Goal: Task Accomplishment & Management: Manage account settings

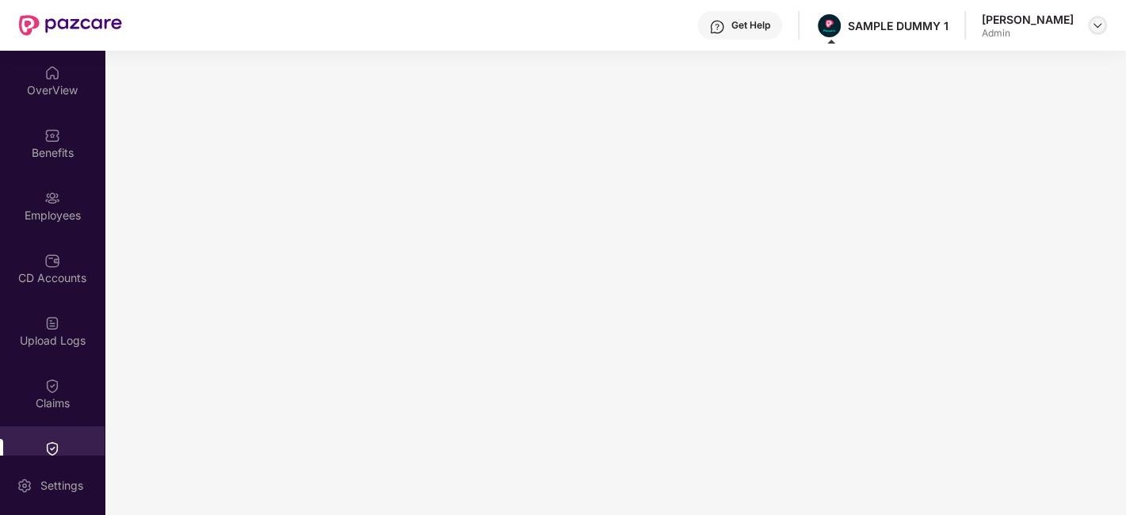
click at [1093, 24] on img at bounding box center [1097, 25] width 13 height 13
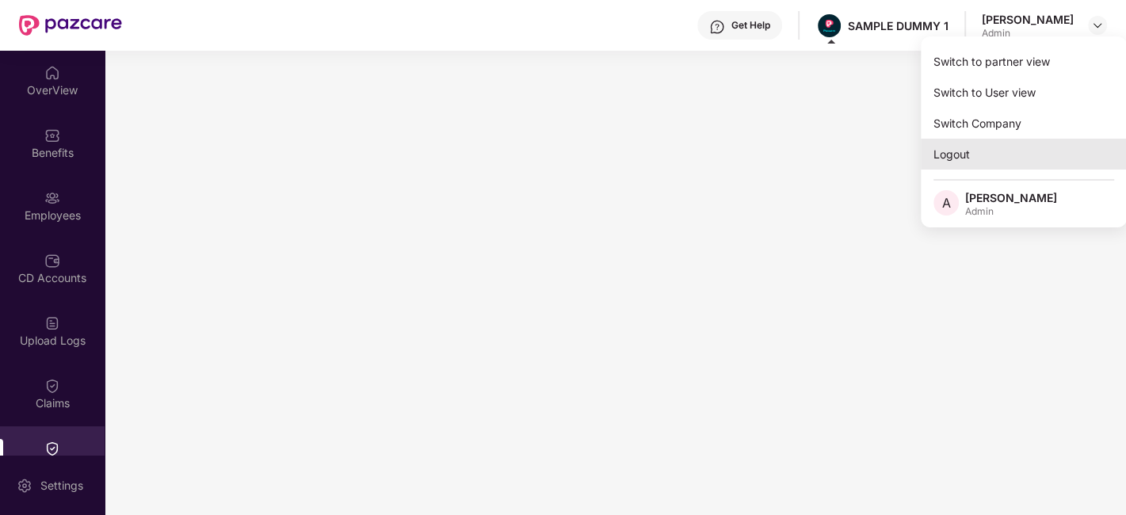
click at [954, 157] on div "Logout" at bounding box center [1024, 154] width 206 height 31
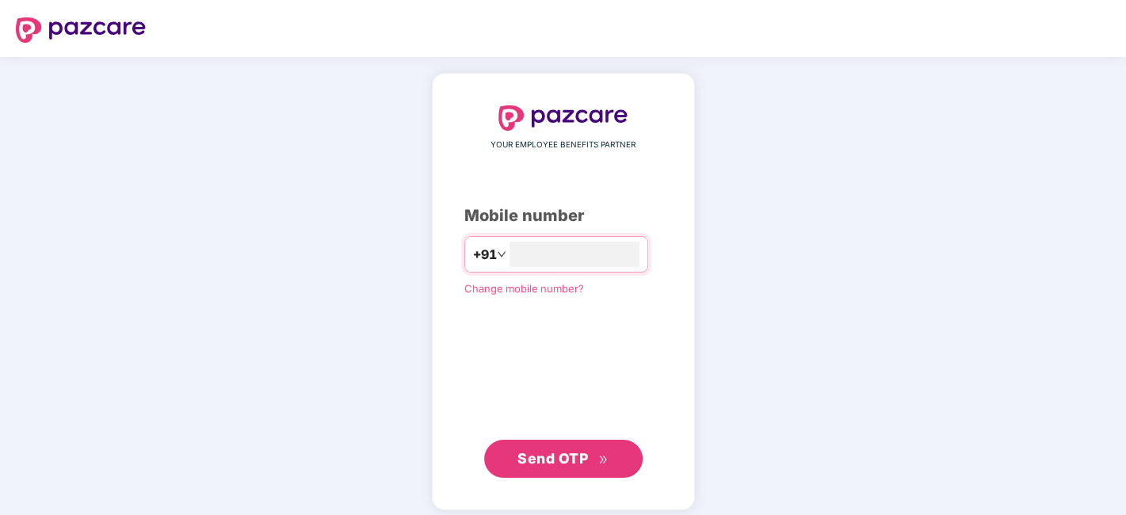
type input "**********"
click at [590, 454] on span "Send OTP" at bounding box center [562, 457] width 91 height 22
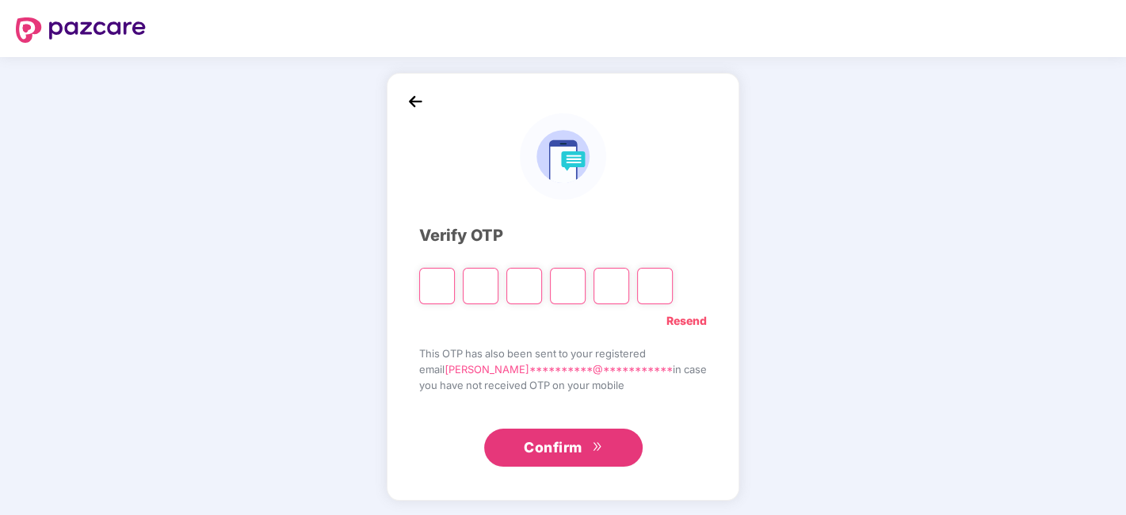
type input "*"
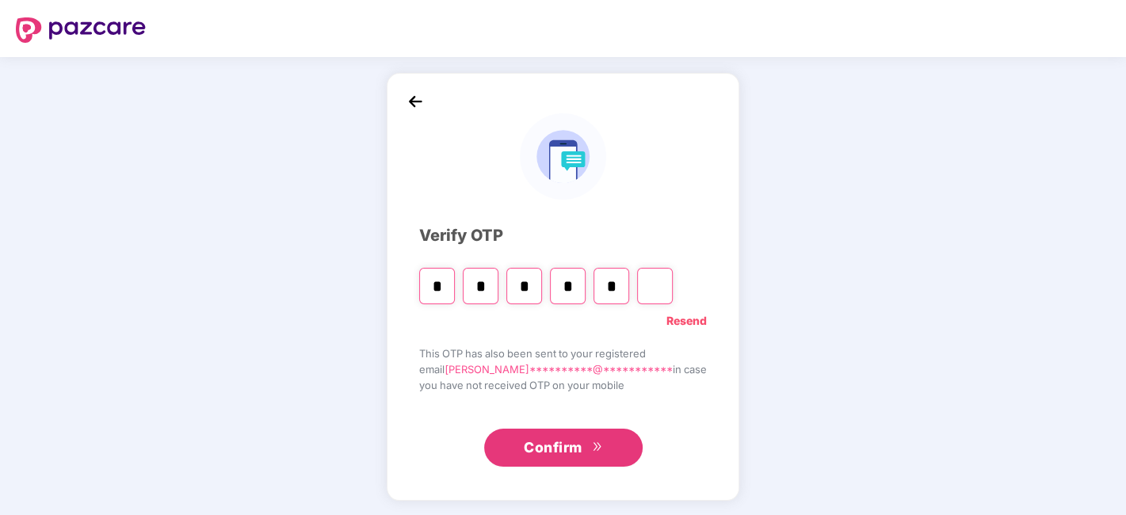
type input "*"
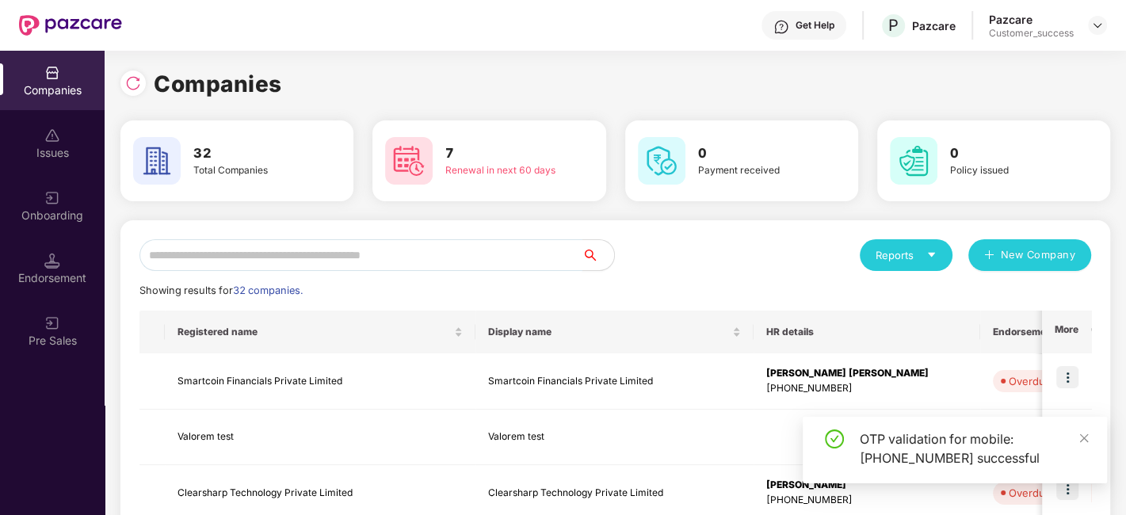
click at [339, 246] on input "text" at bounding box center [360, 255] width 443 height 32
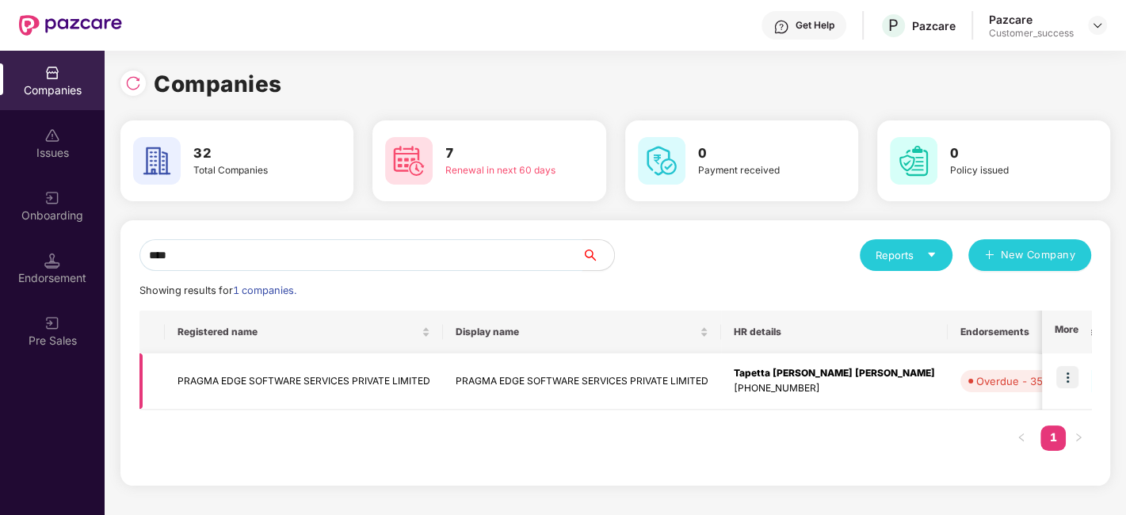
type input "****"
click at [1070, 378] on img at bounding box center [1067, 377] width 22 height 22
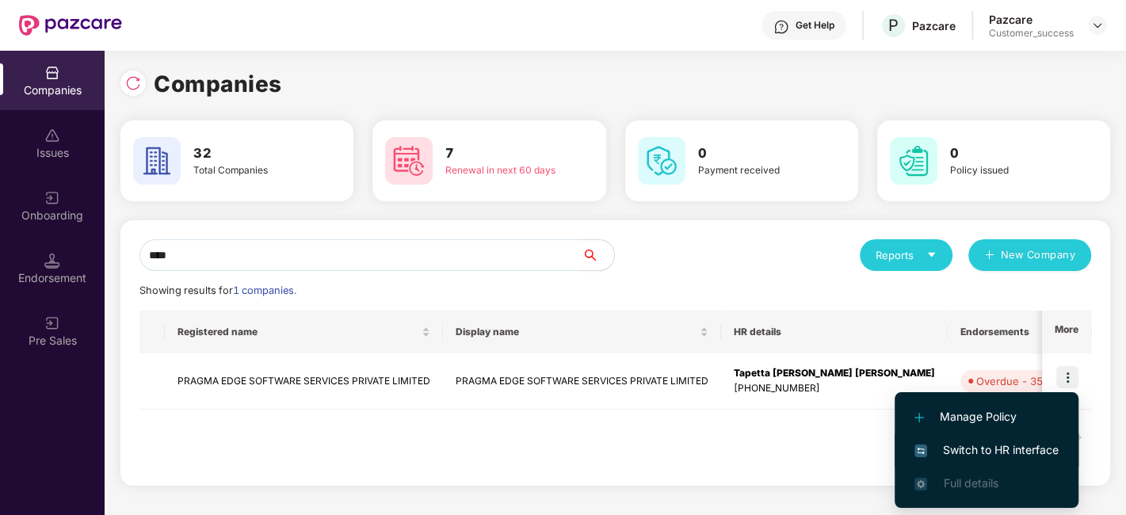
click at [985, 446] on span "Switch to HR interface" at bounding box center [986, 449] width 144 height 17
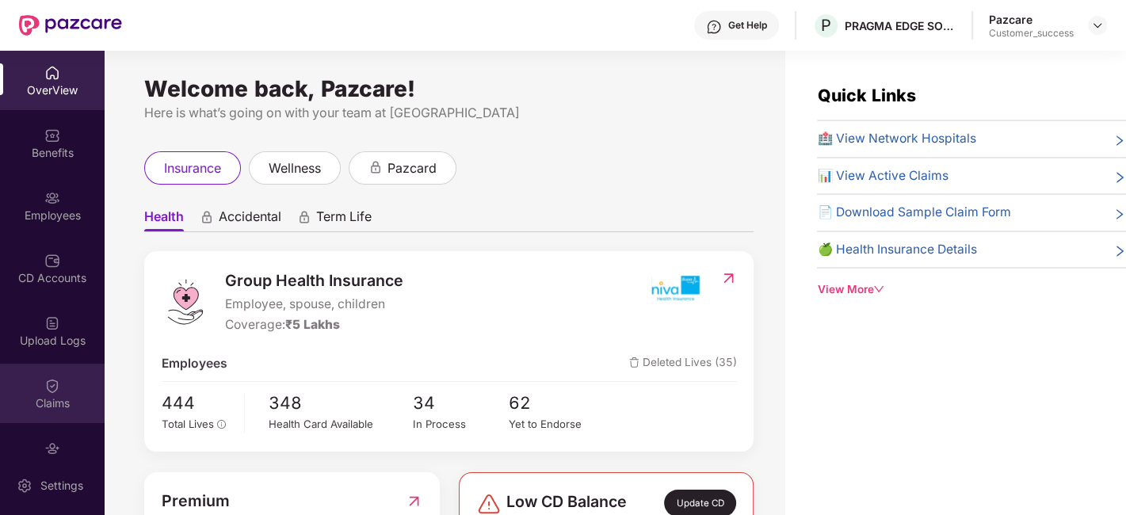
click at [67, 380] on div "Claims" at bounding box center [52, 393] width 105 height 59
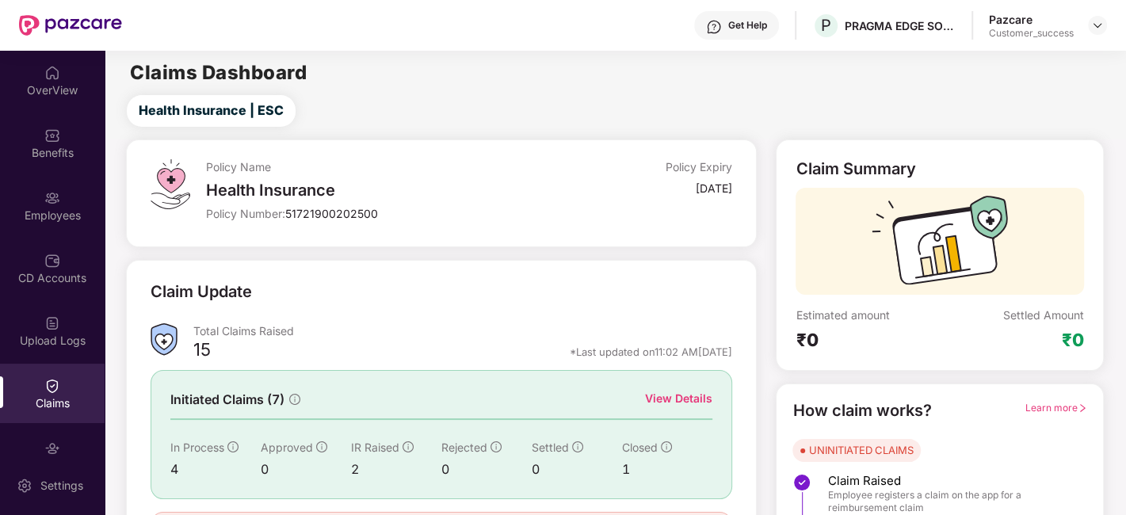
click at [666, 398] on div "View Details" at bounding box center [678, 398] width 67 height 17
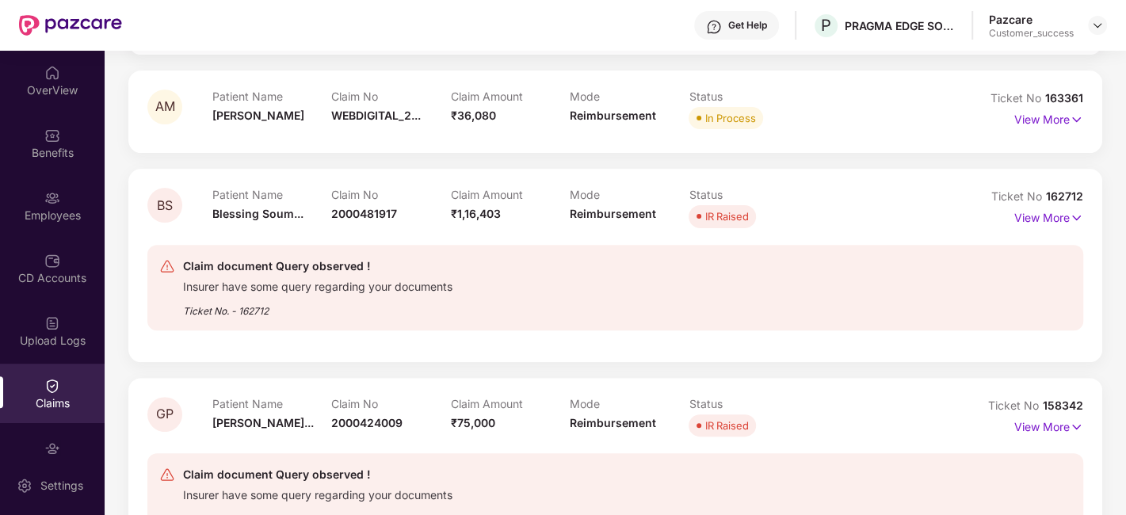
scroll to position [522, 0]
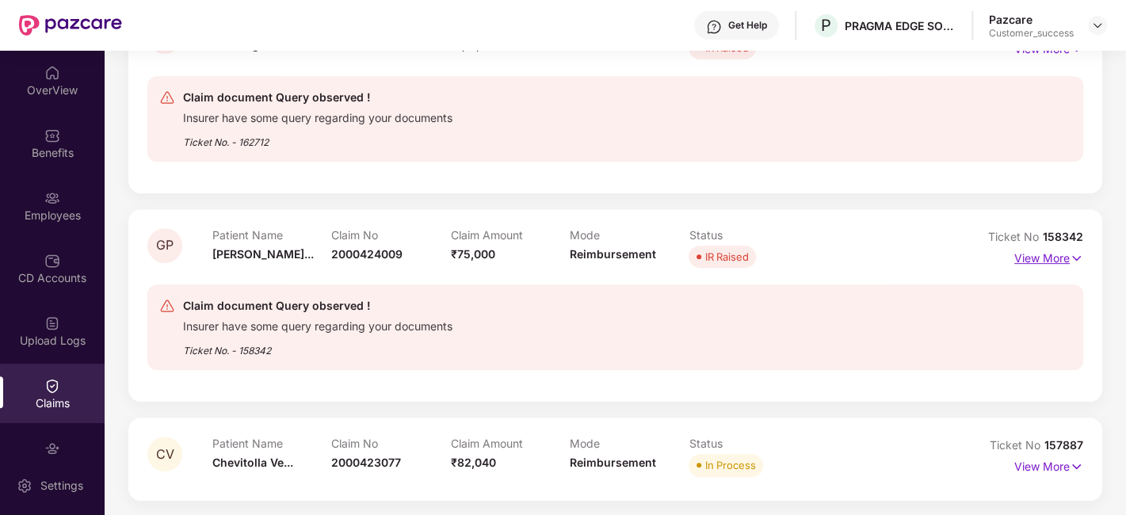
click at [1063, 254] on p "View More" at bounding box center [1048, 256] width 69 height 21
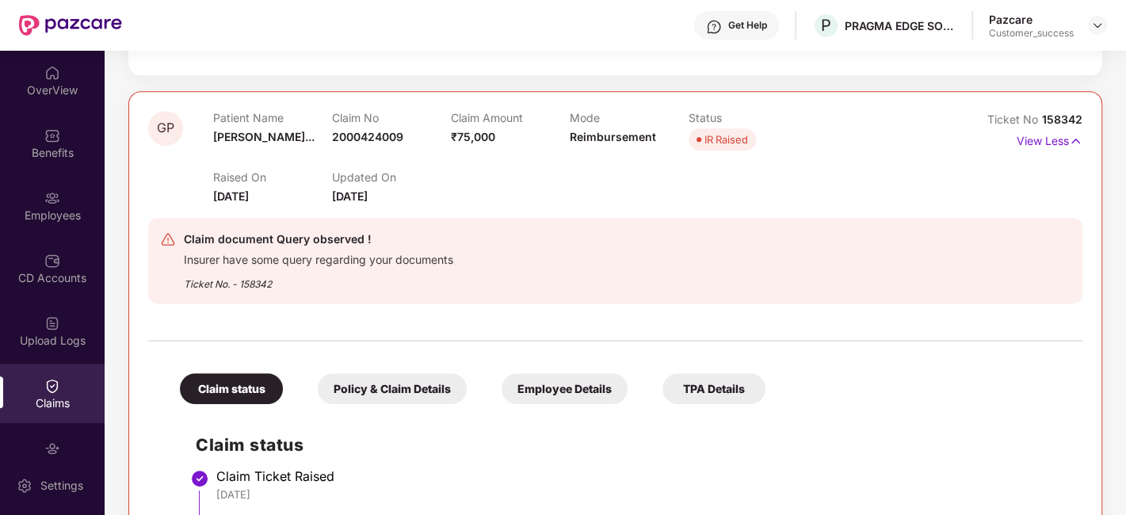
scroll to position [681, 0]
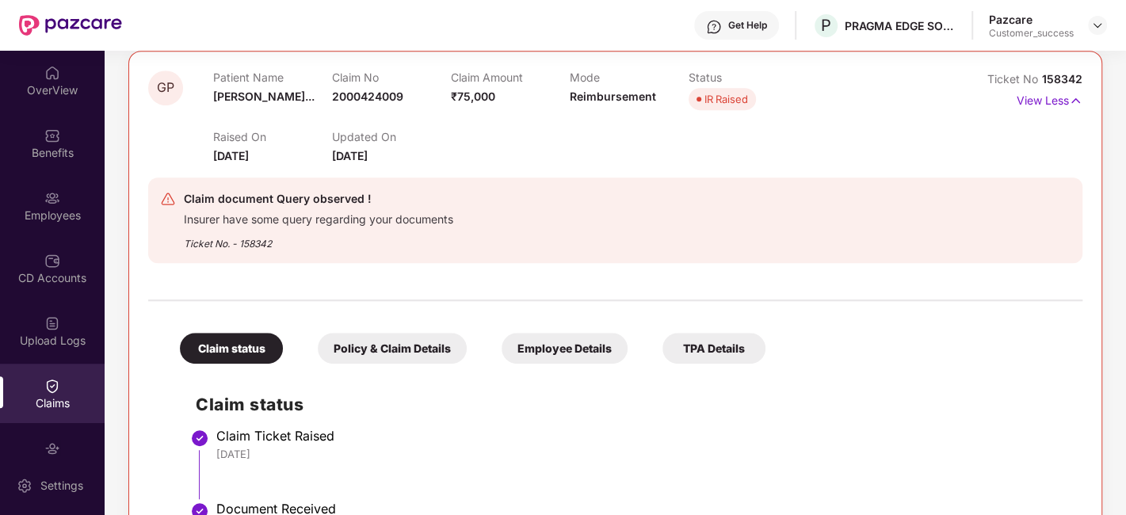
click at [410, 339] on div "Policy & Claim Details" at bounding box center [392, 348] width 149 height 31
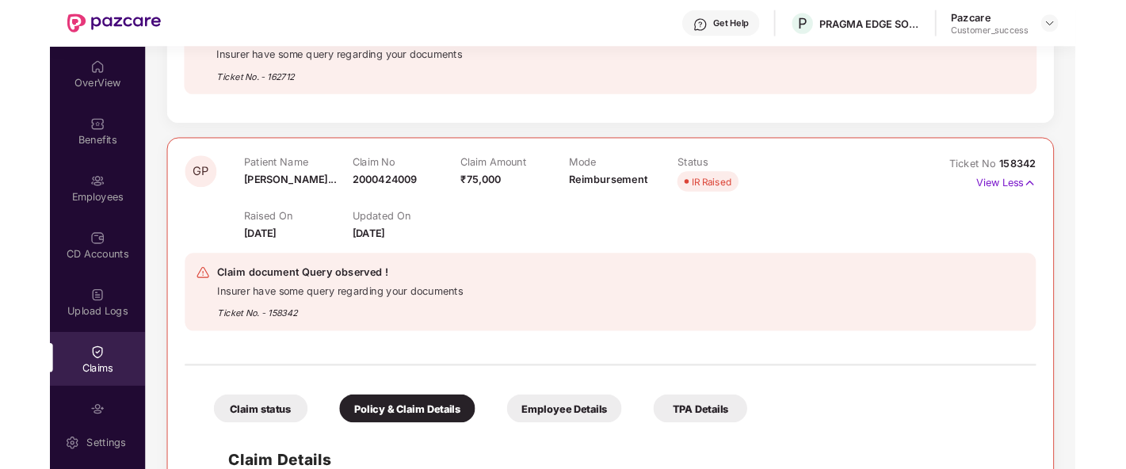
scroll to position [445, 0]
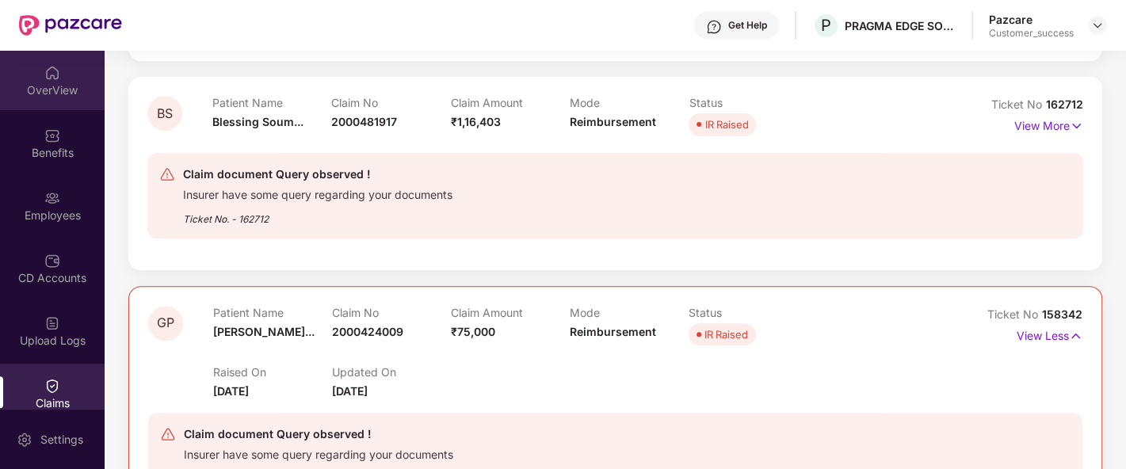
click at [51, 82] on div "OverView" at bounding box center [52, 90] width 105 height 16
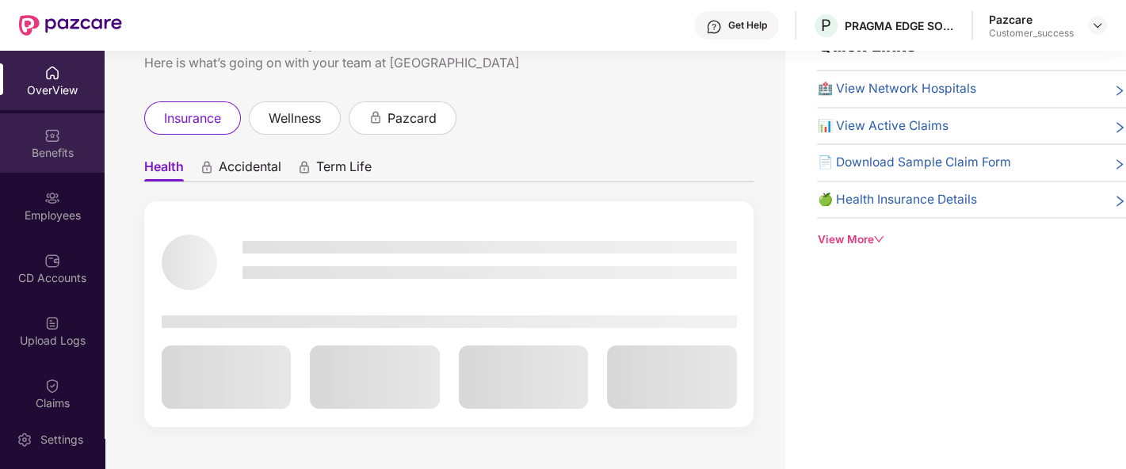
scroll to position [25, 0]
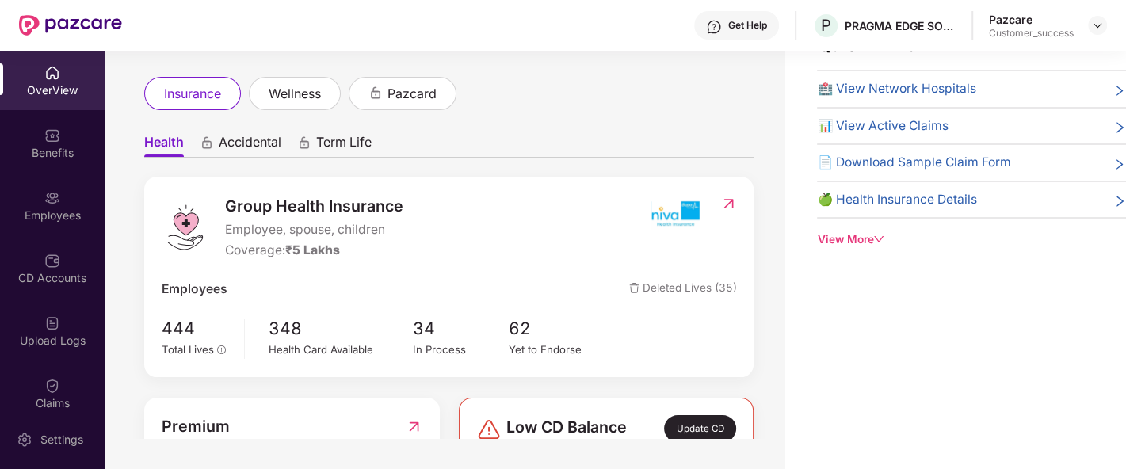
click at [49, 191] on img at bounding box center [52, 198] width 16 height 16
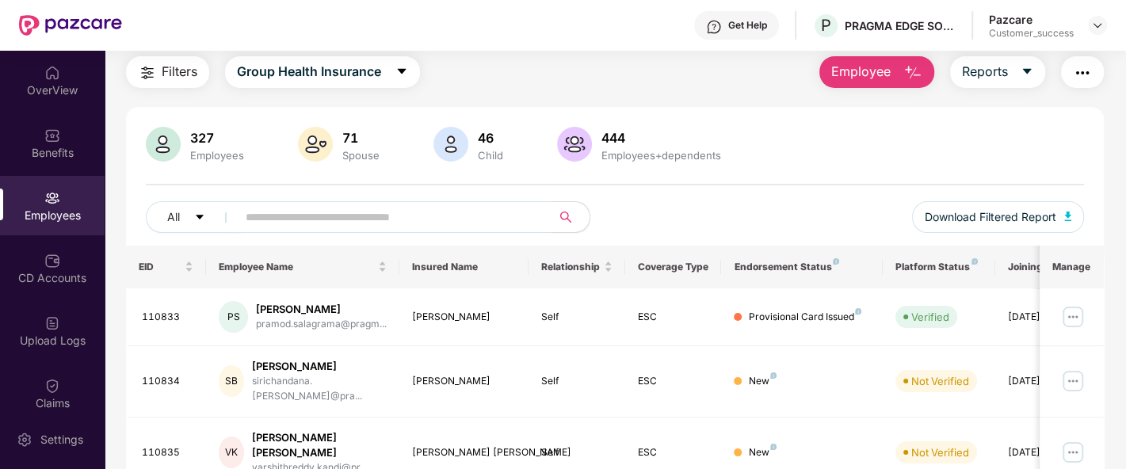
scroll to position [189, 0]
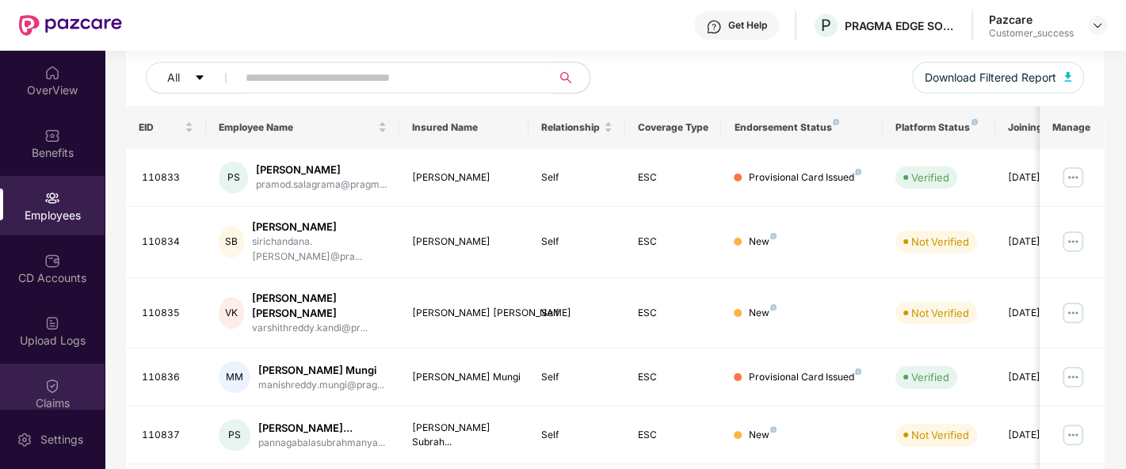
click at [33, 389] on div "Claims" at bounding box center [52, 393] width 105 height 59
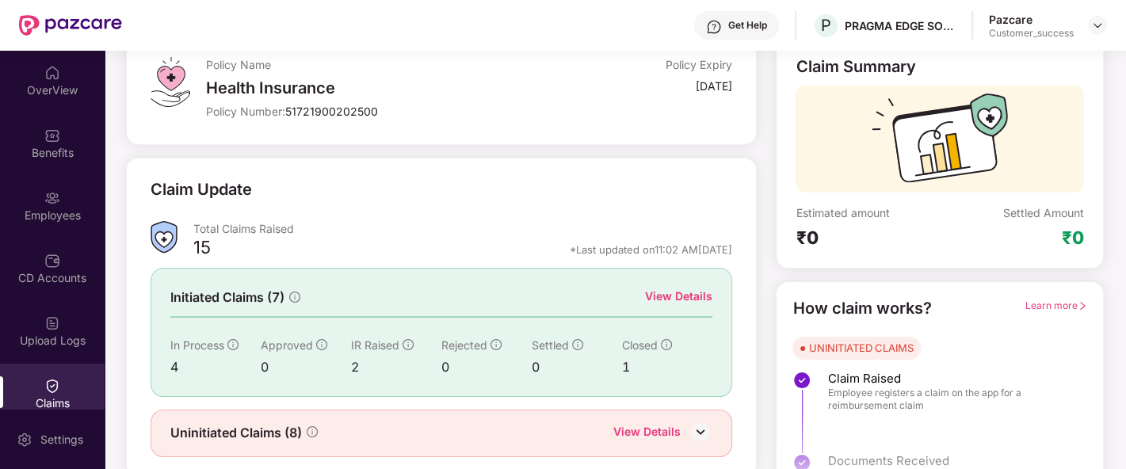
scroll to position [150, 0]
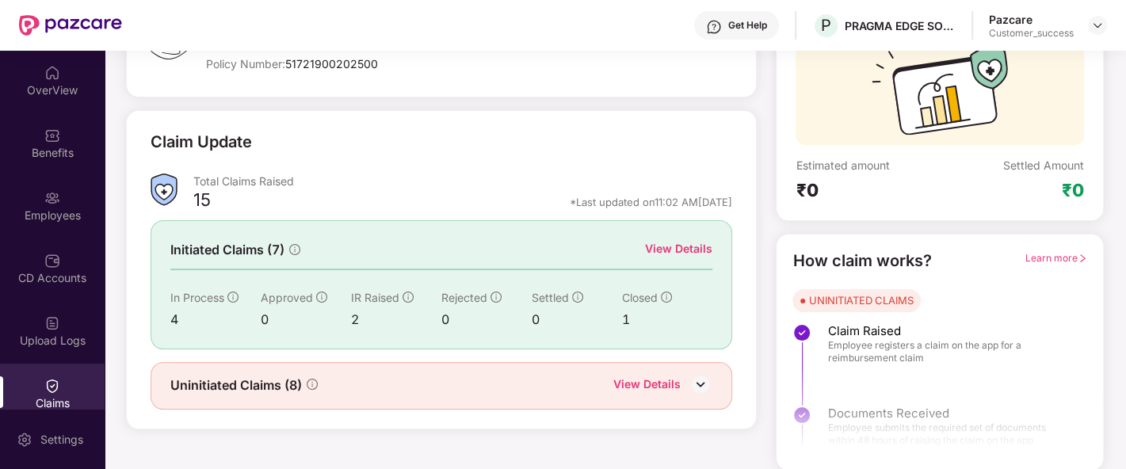
click at [690, 247] on div "View Details" at bounding box center [678, 248] width 67 height 17
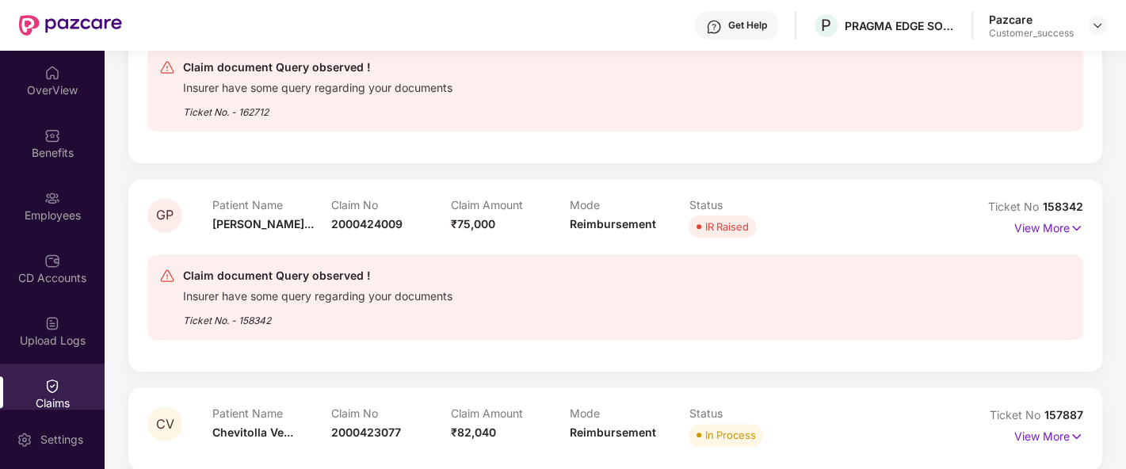
scroll to position [556, 0]
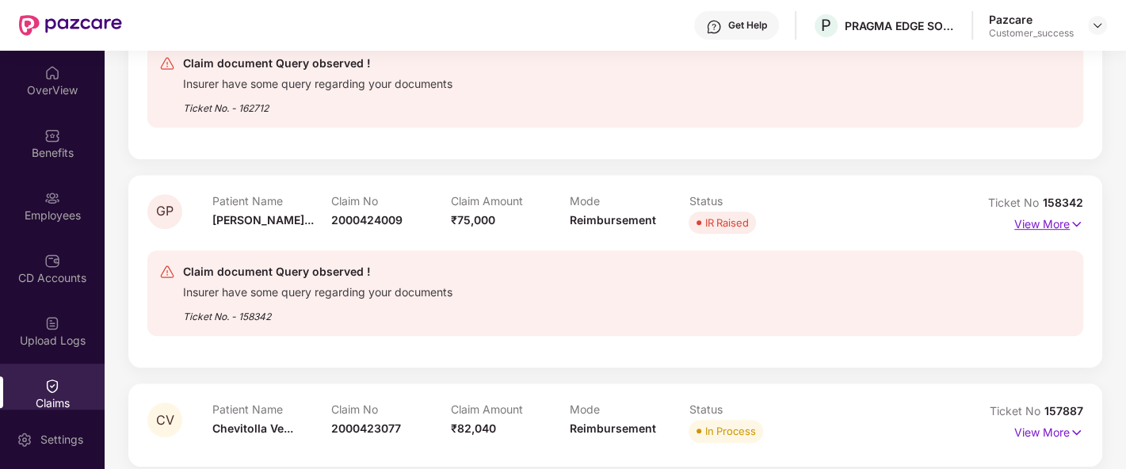
click at [1044, 227] on p "View More" at bounding box center [1048, 222] width 69 height 21
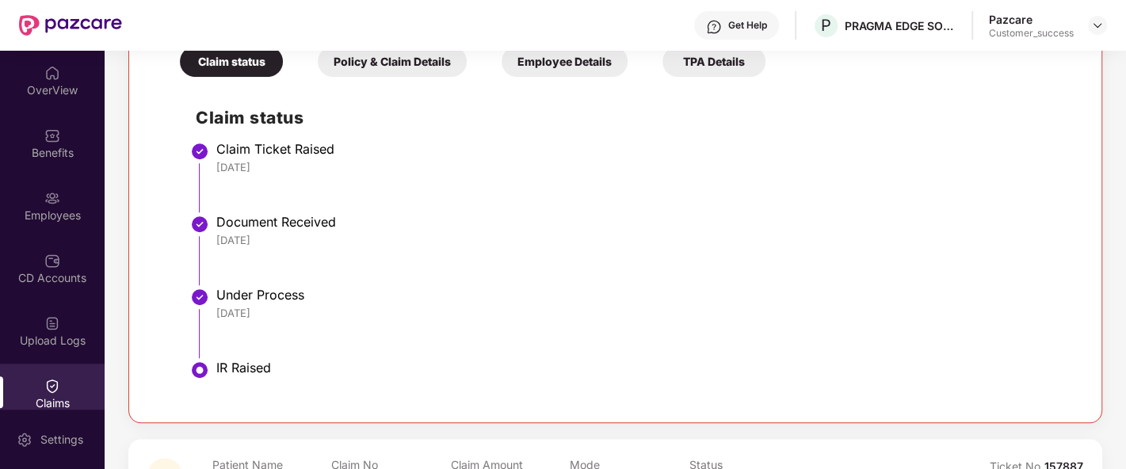
scroll to position [878, 0]
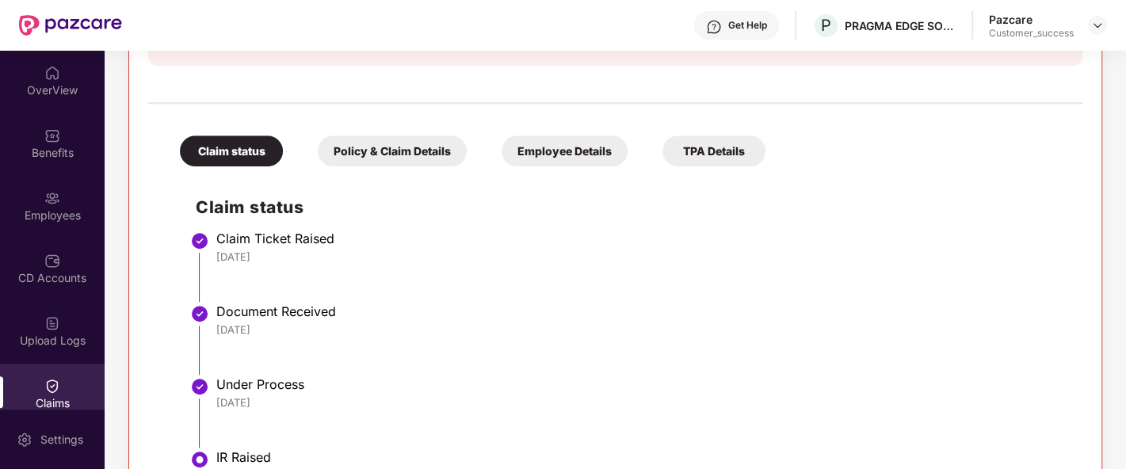
click at [595, 158] on div "Employee Details" at bounding box center [565, 150] width 126 height 31
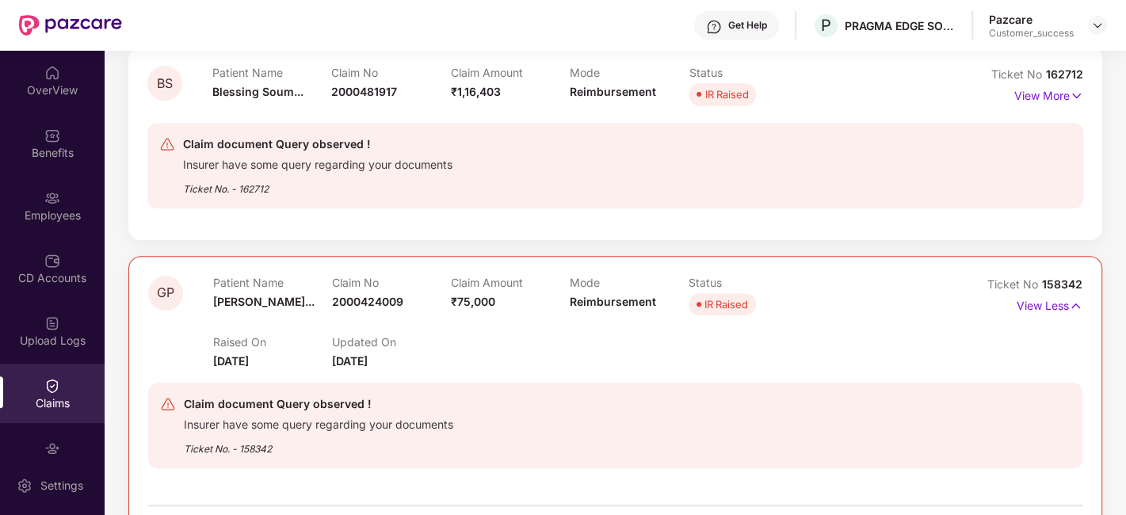
scroll to position [782, 0]
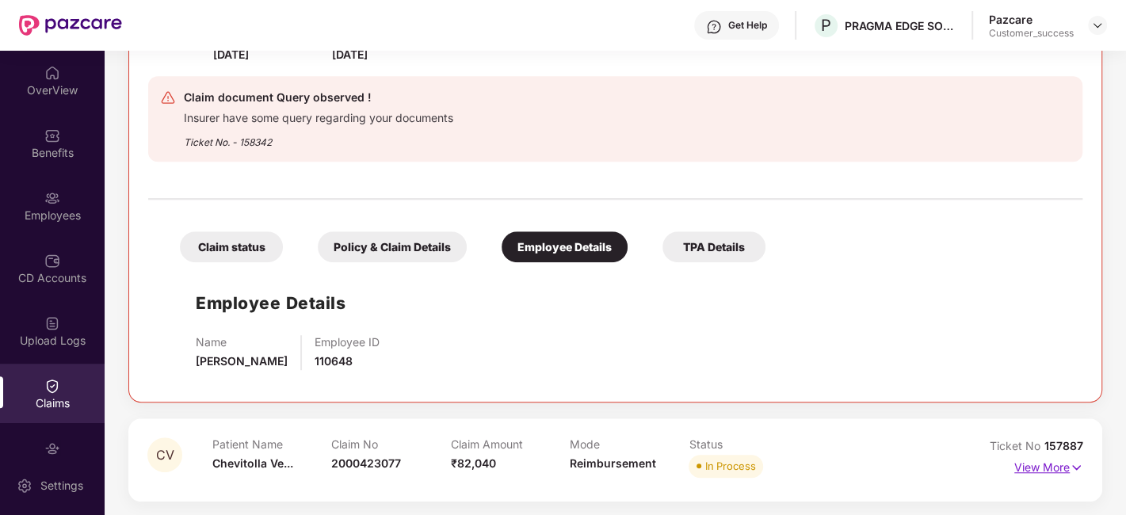
click at [1070, 471] on img at bounding box center [1076, 467] width 13 height 17
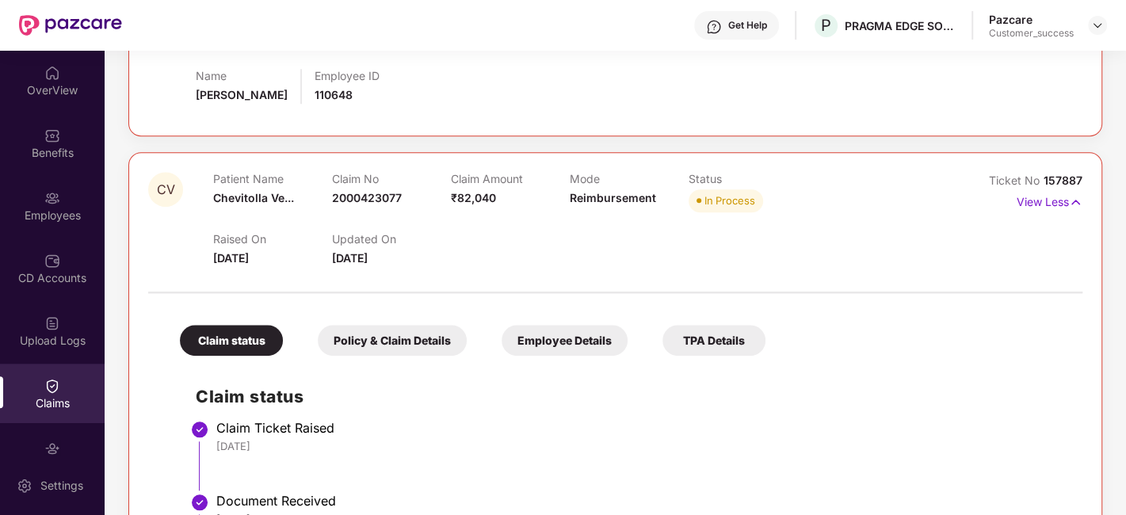
scroll to position [1047, 0]
click at [403, 326] on div "Policy & Claim Details" at bounding box center [392, 341] width 149 height 31
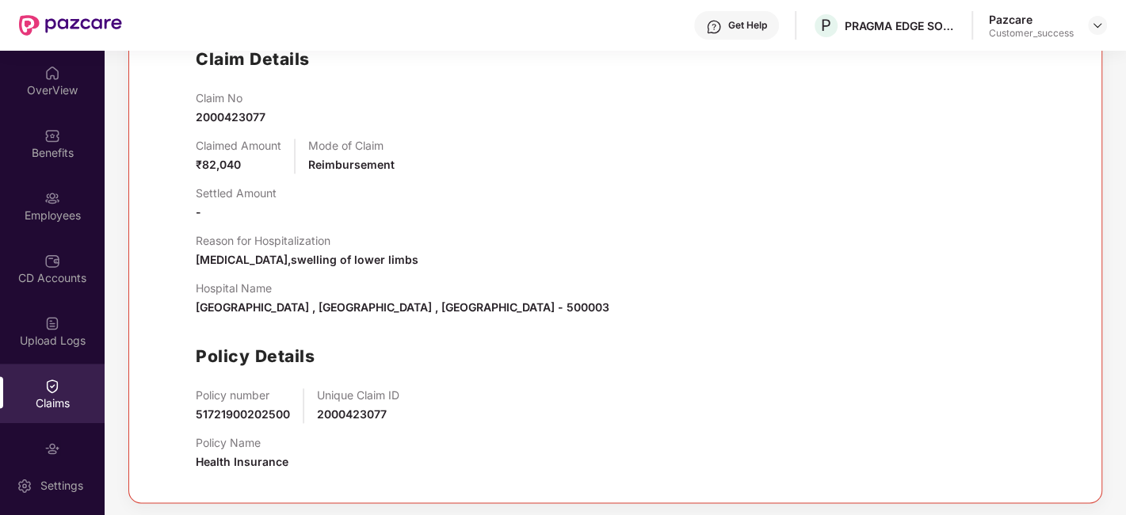
scroll to position [1125, 0]
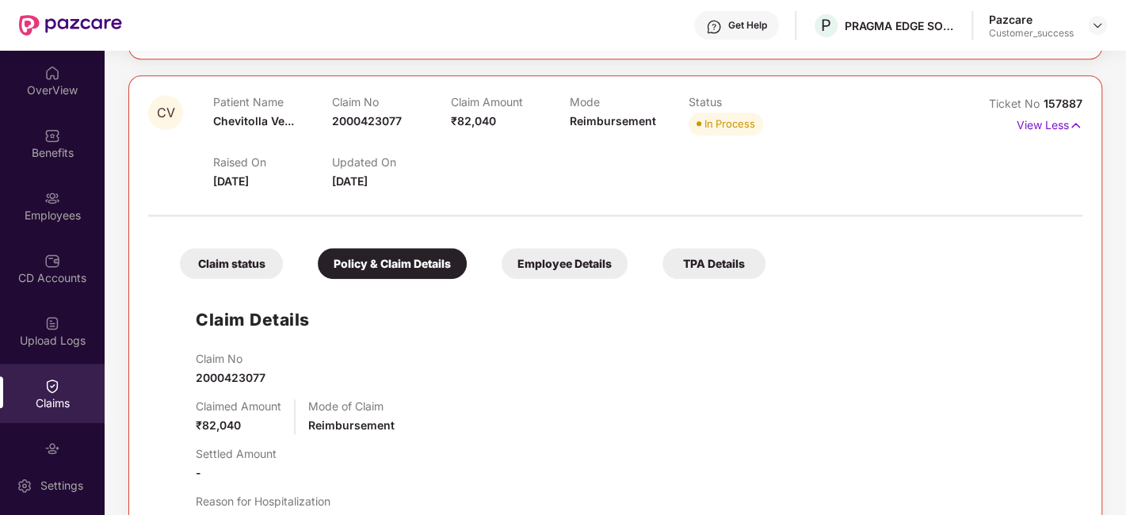
click at [575, 254] on div "Employee Details" at bounding box center [565, 263] width 126 height 31
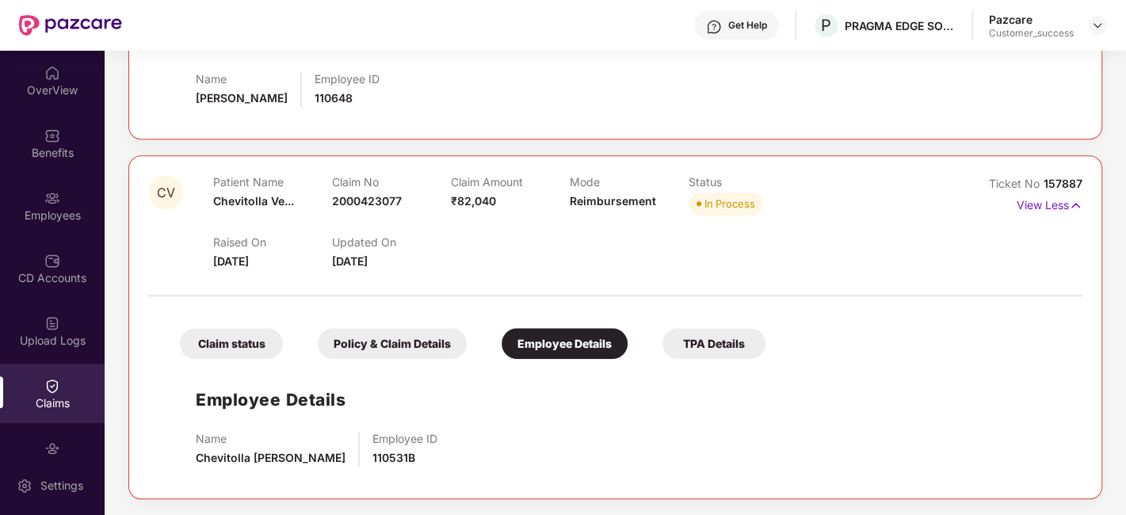
scroll to position [1041, 0]
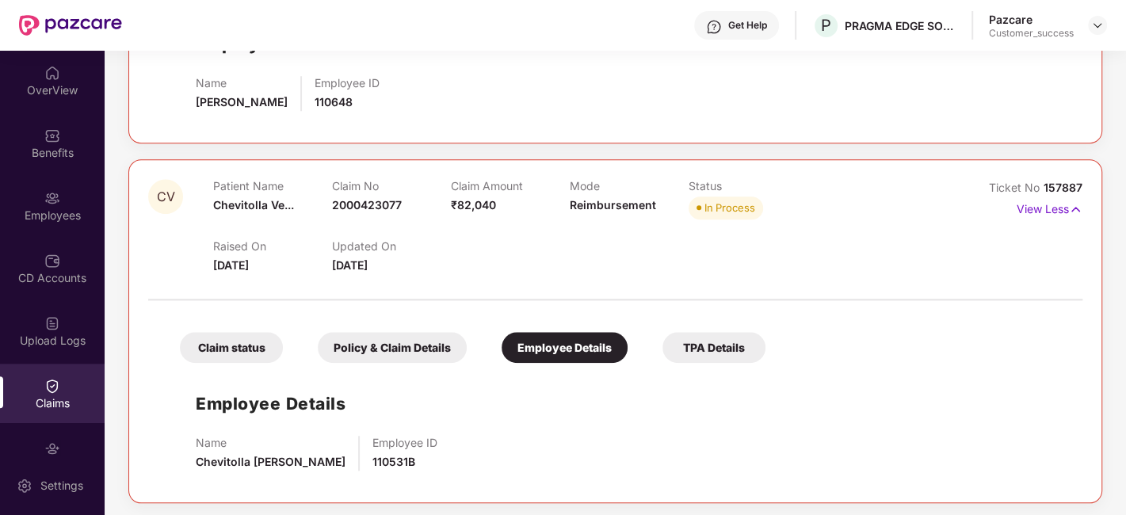
click at [214, 362] on div "Claim status Policy & Claim Details Employee Details TPA Details Employee Detai…" at bounding box center [615, 395] width 934 height 175
click at [223, 345] on div "Claim status" at bounding box center [231, 347] width 103 height 31
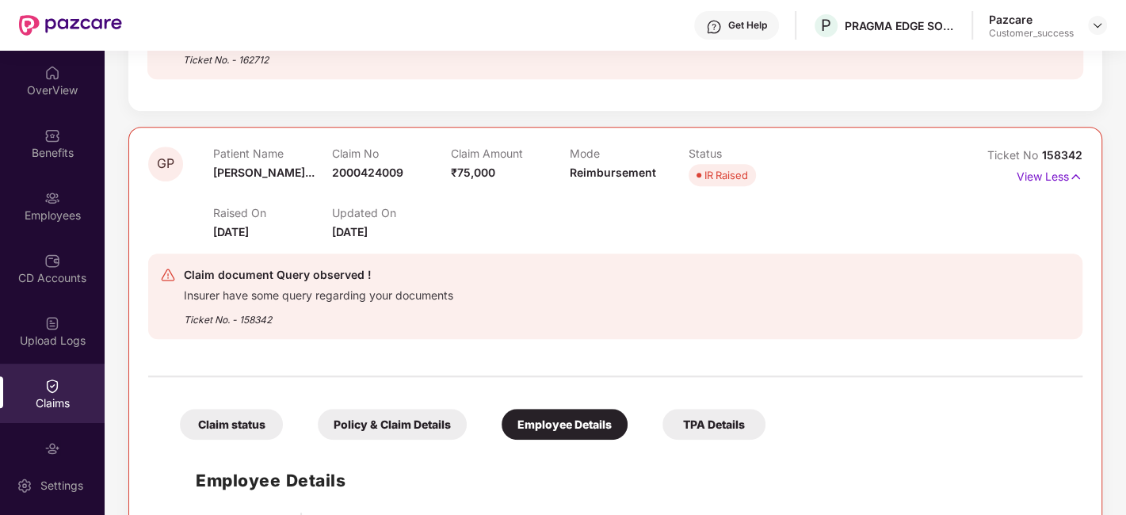
scroll to position [423, 0]
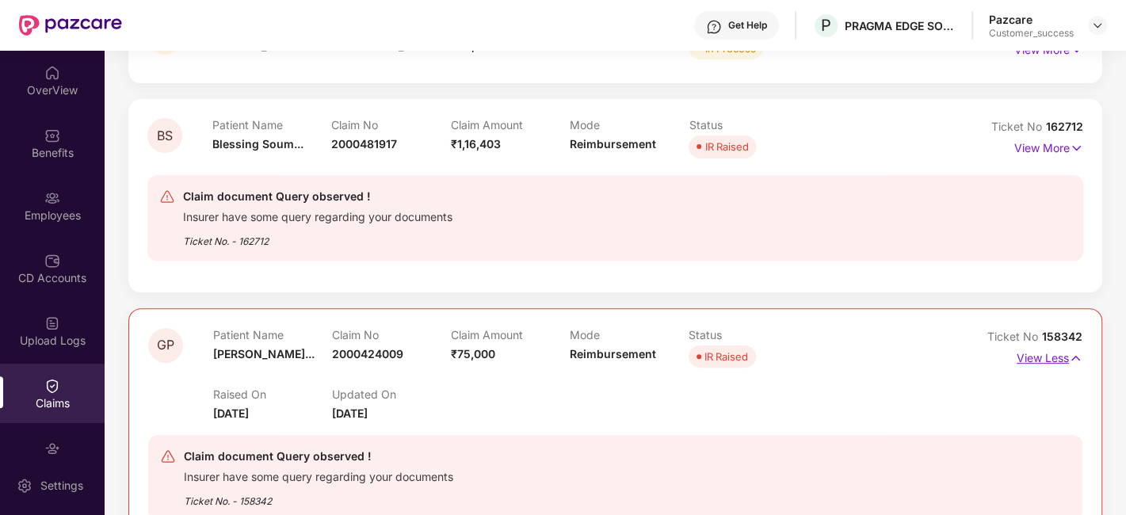
click at [1069, 353] on img at bounding box center [1075, 357] width 13 height 17
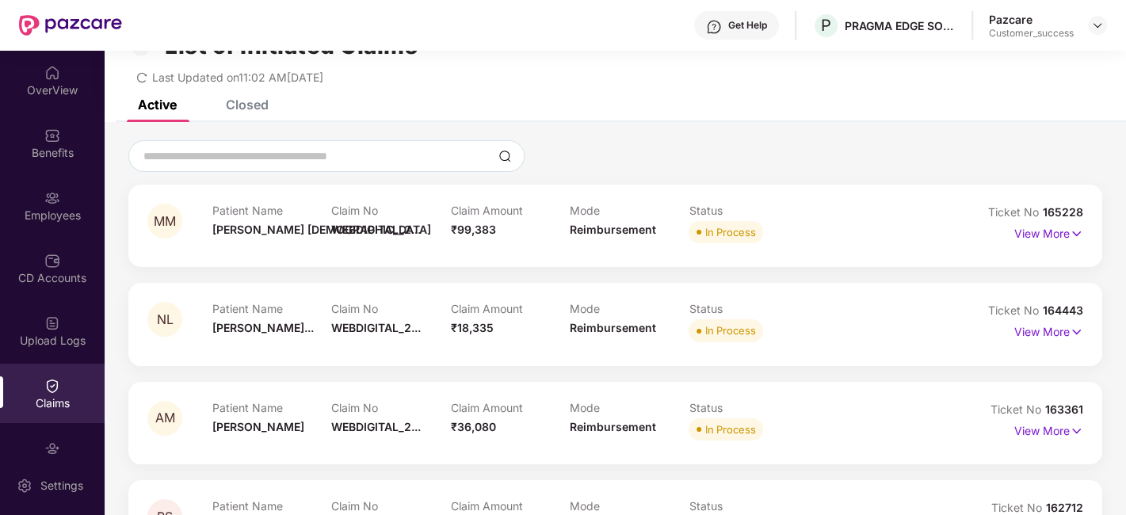
scroll to position [38, 0]
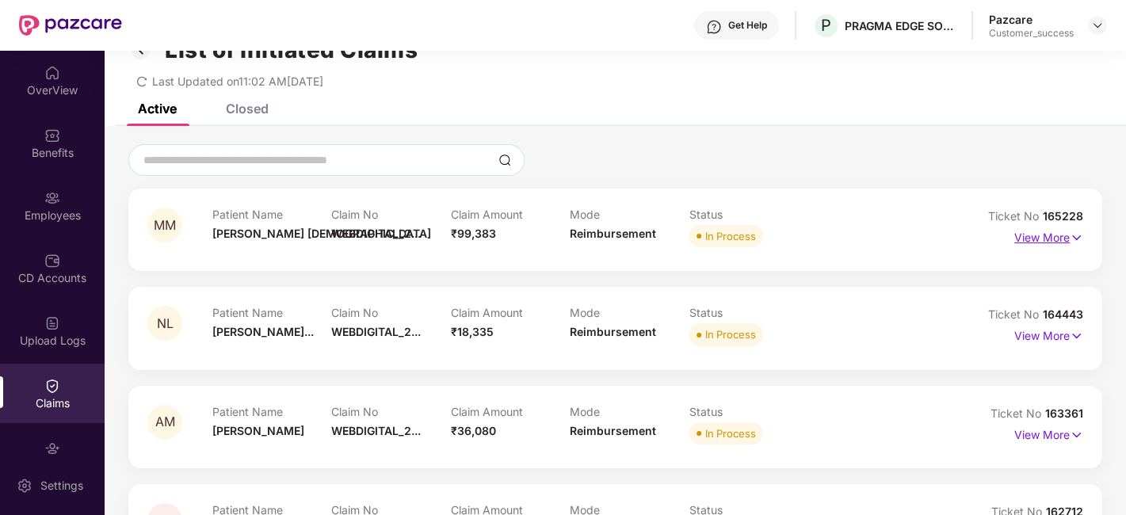
click at [1063, 241] on p "View More" at bounding box center [1048, 235] width 69 height 21
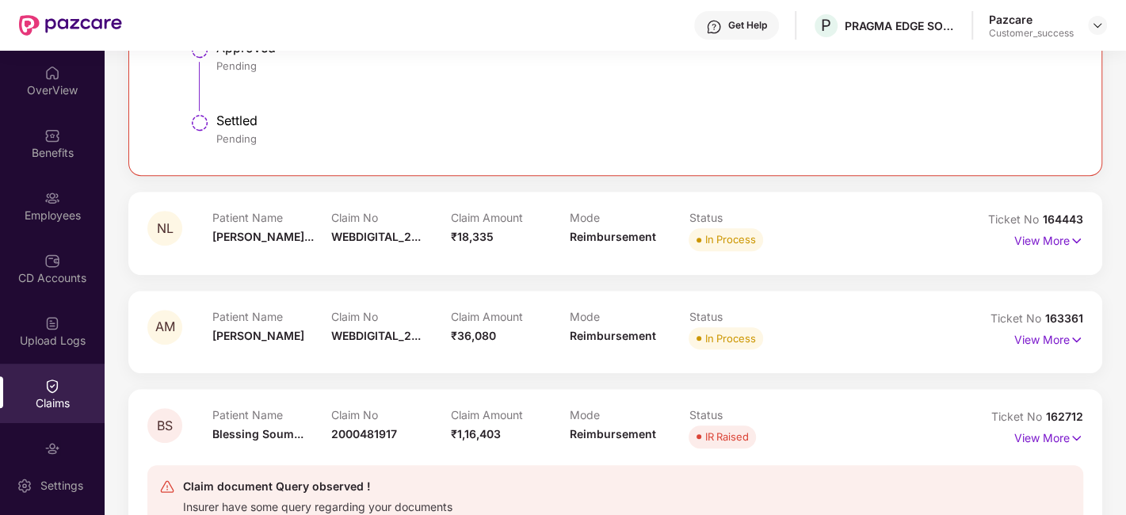
scroll to position [661, 0]
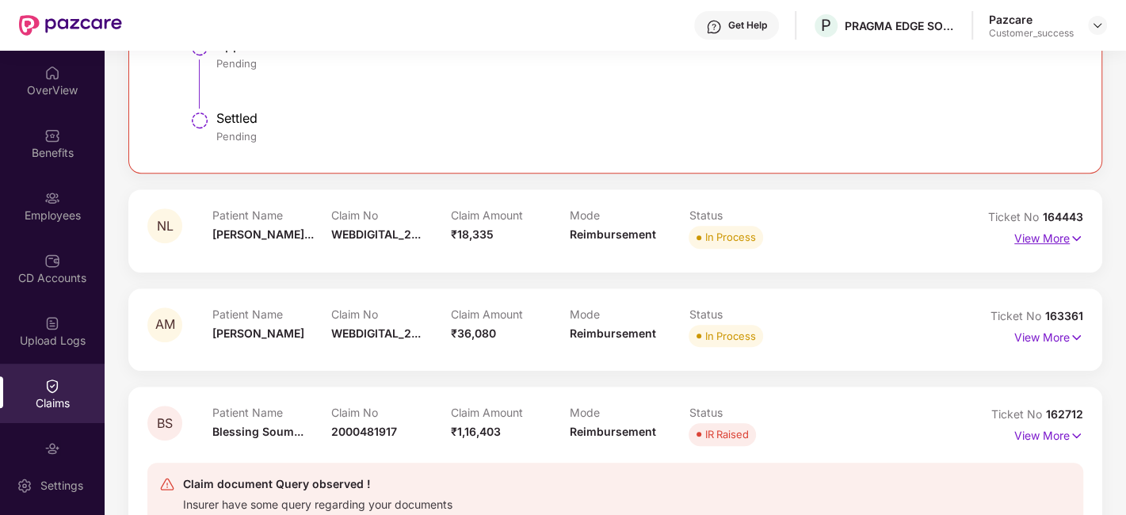
click at [1055, 245] on p "View More" at bounding box center [1048, 236] width 69 height 21
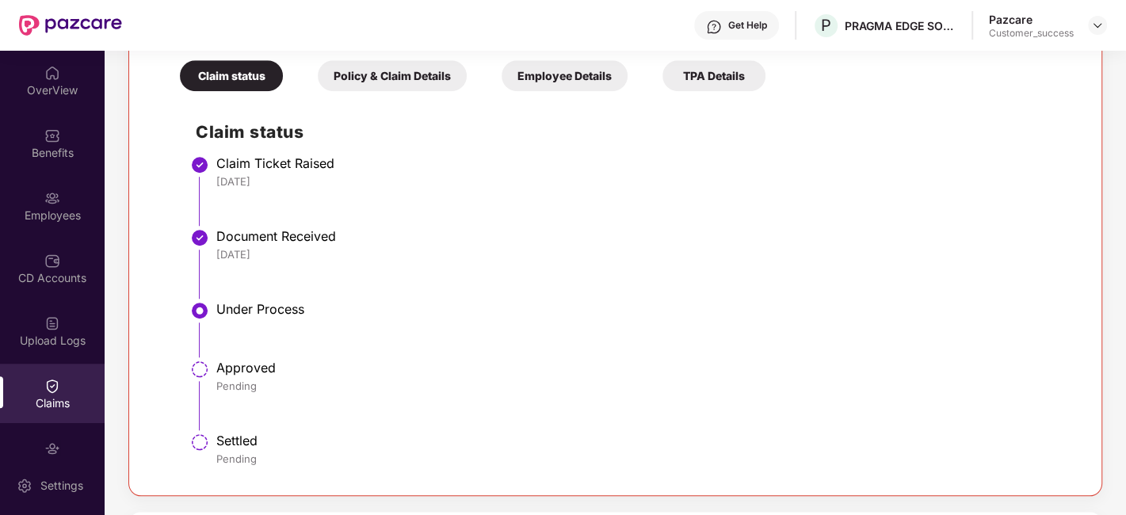
scroll to position [1327, 0]
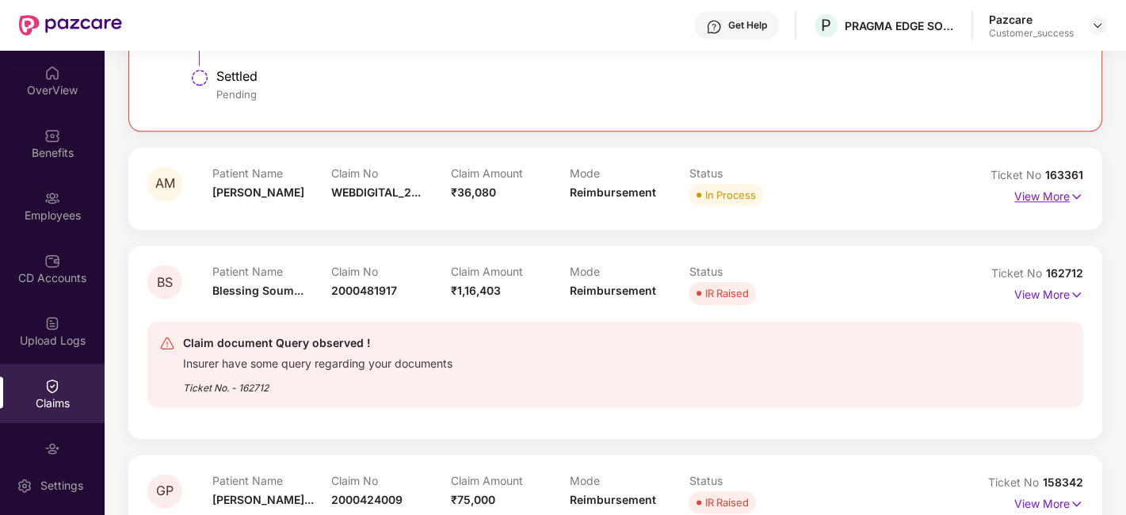
click at [1064, 194] on p "View More" at bounding box center [1048, 194] width 69 height 21
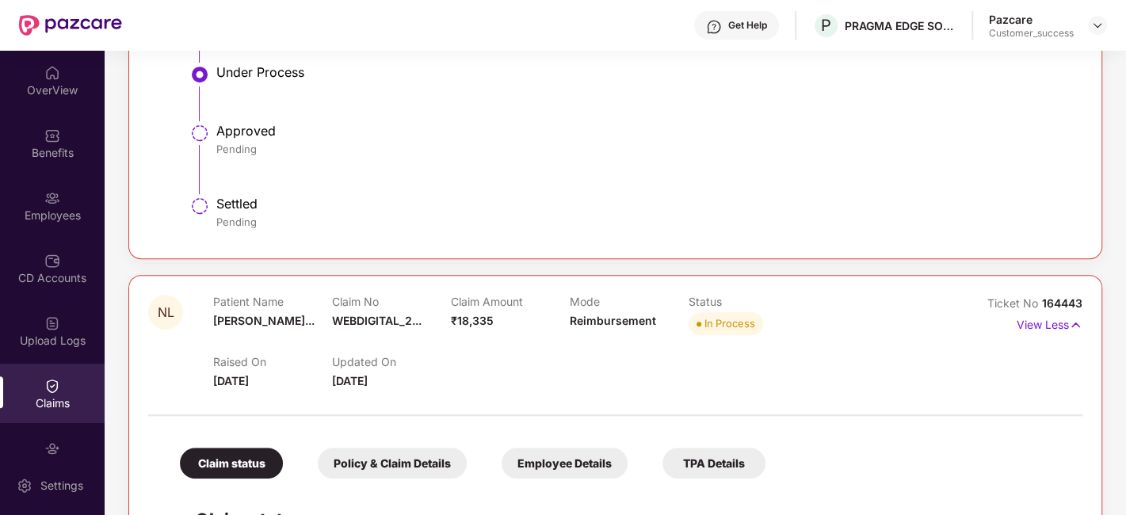
scroll to position [27, 0]
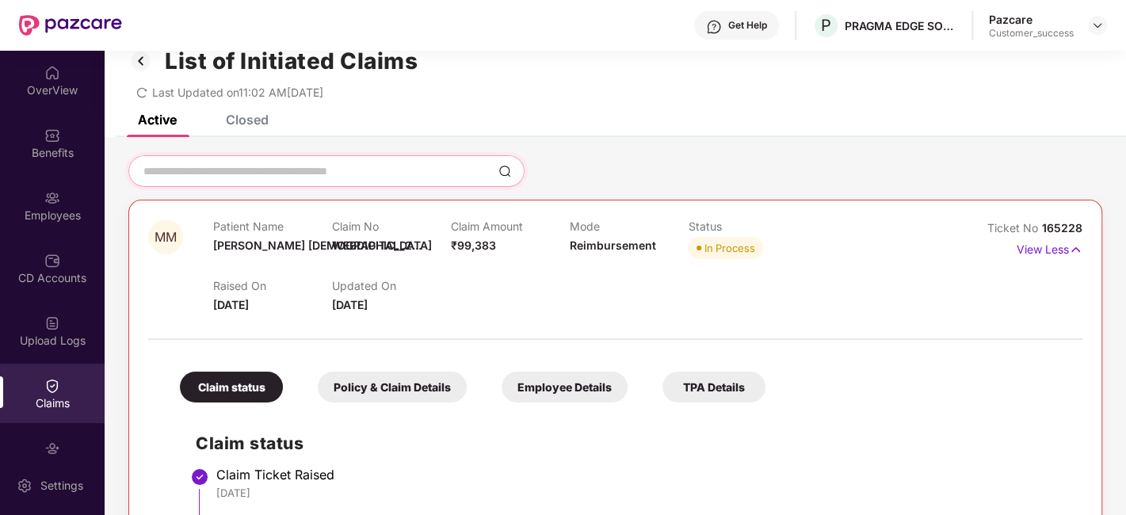
click at [372, 167] on input at bounding box center [317, 171] width 350 height 17
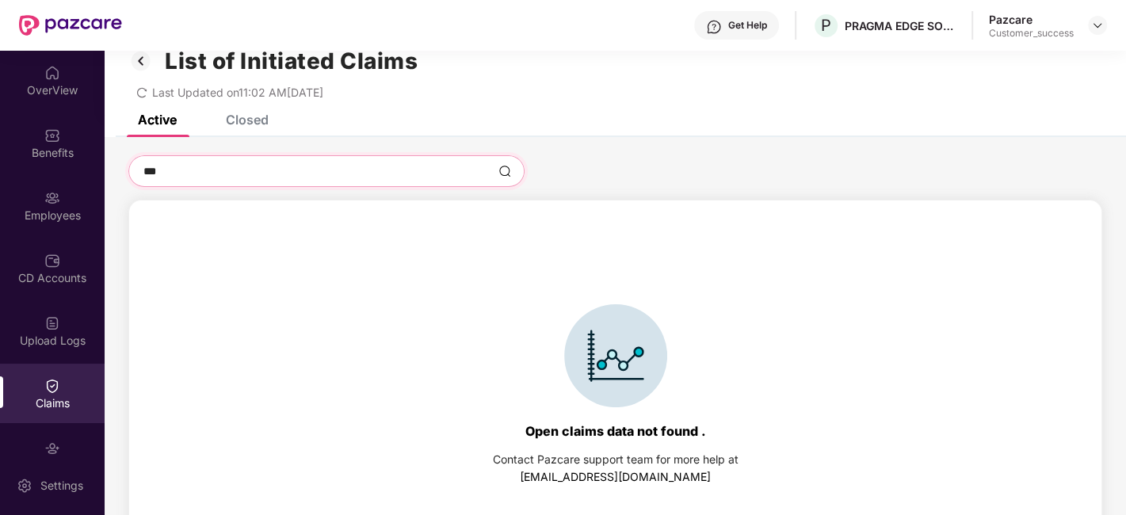
type input "***"
click at [258, 129] on div "Closed" at bounding box center [235, 119] width 67 height 35
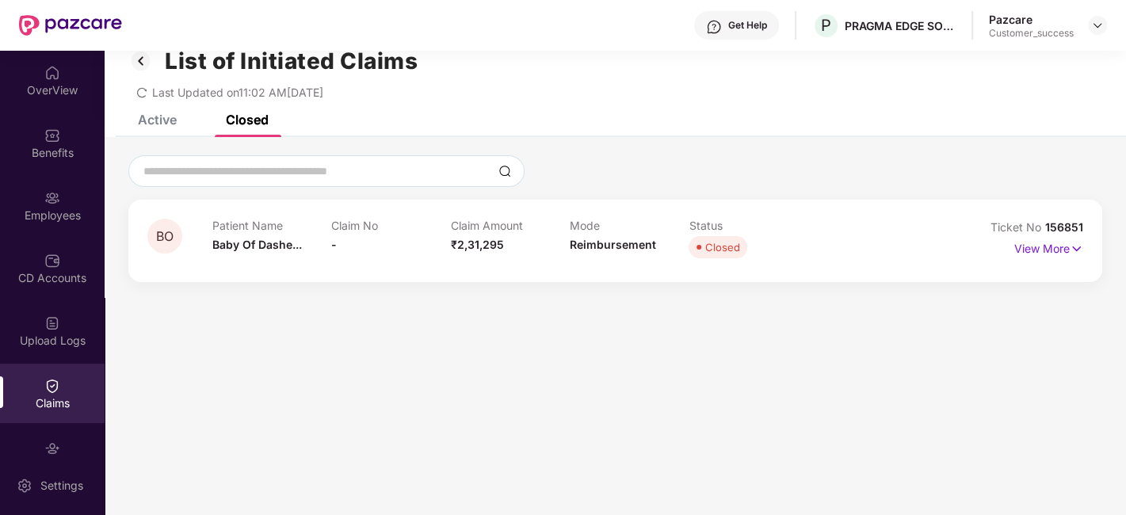
click at [166, 119] on div "Active" at bounding box center [157, 120] width 39 height 16
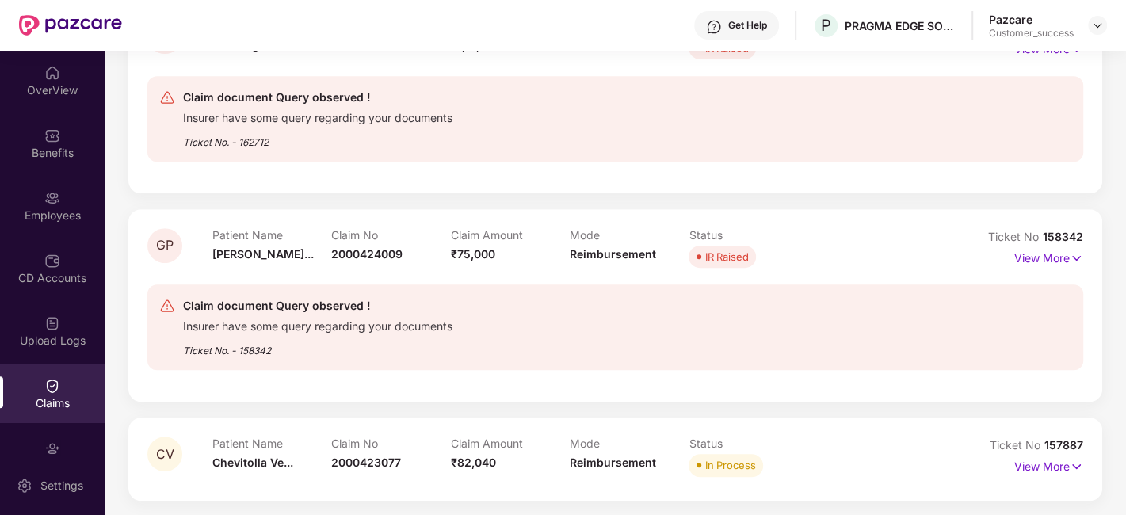
scroll to position [0, 0]
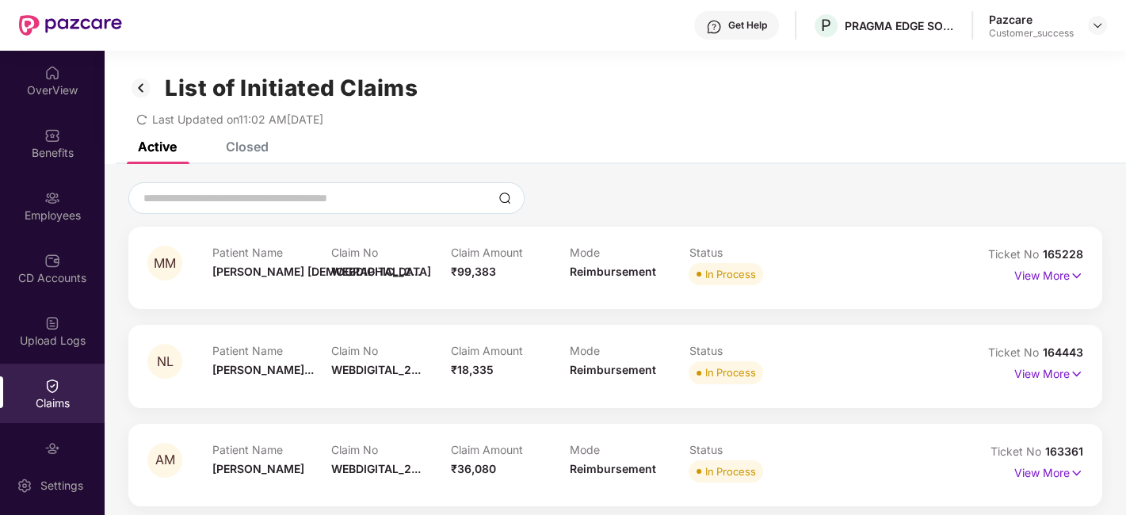
click at [229, 152] on div "Closed" at bounding box center [247, 147] width 43 height 16
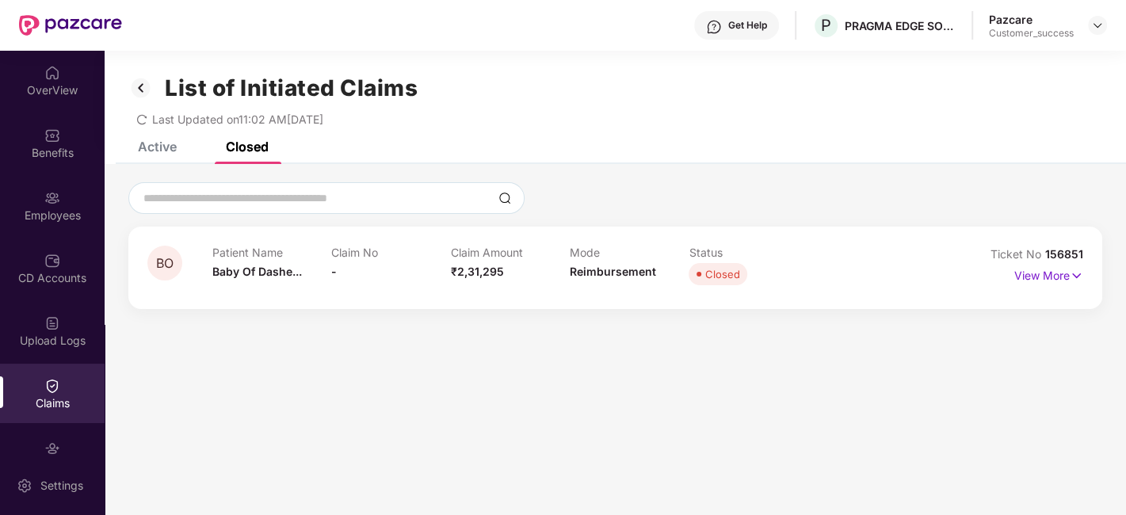
click at [152, 149] on div "Active" at bounding box center [157, 147] width 39 height 16
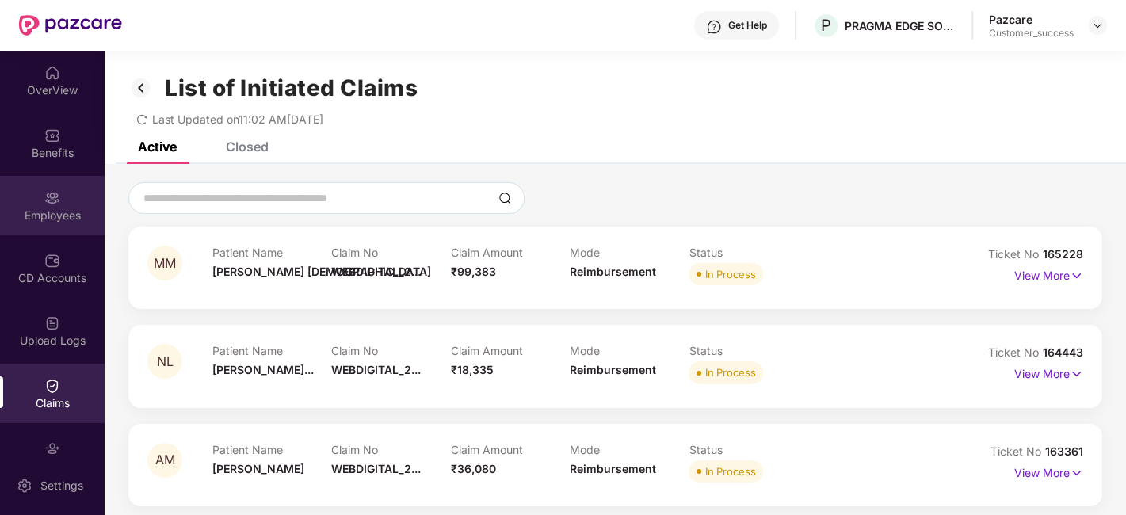
click at [33, 206] on div "Employees" at bounding box center [52, 205] width 105 height 59
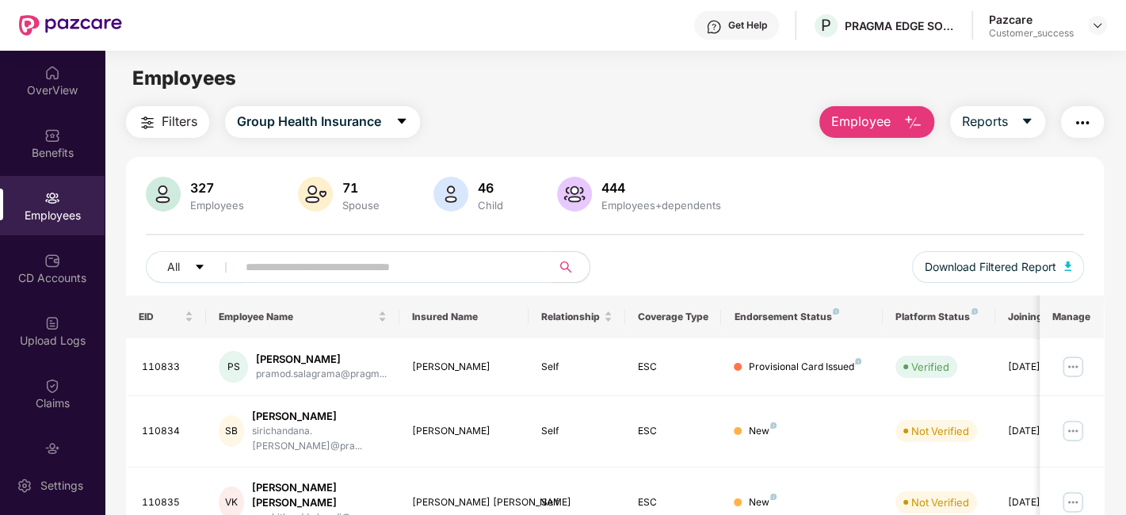
click at [322, 264] on input "text" at bounding box center [388, 267] width 284 height 24
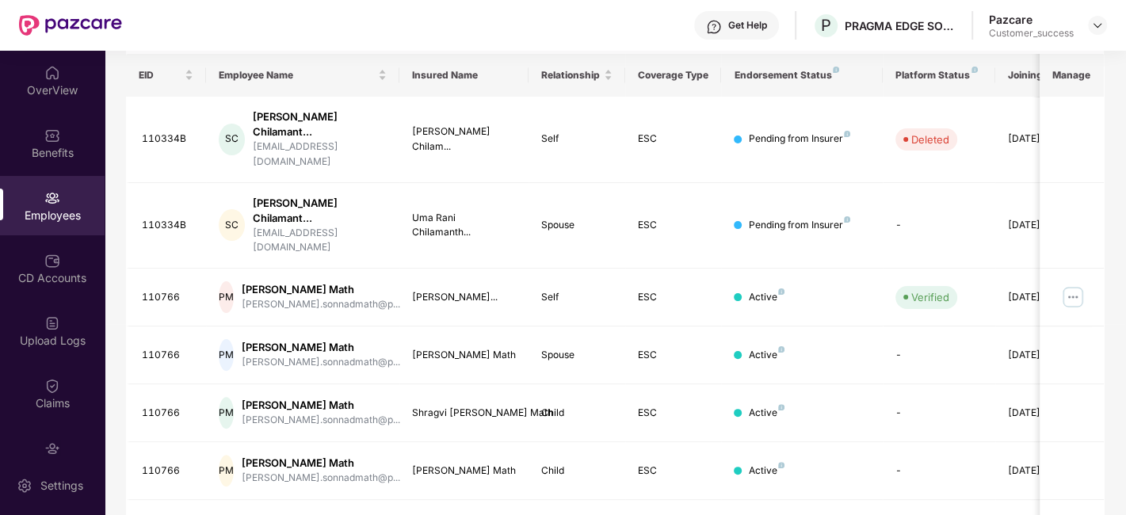
scroll to position [264, 0]
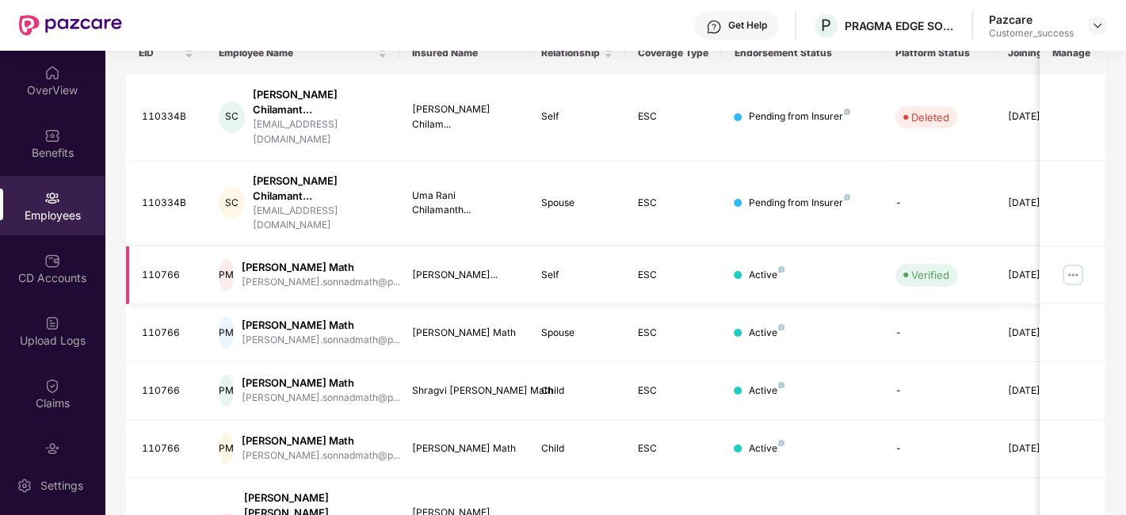
click at [152, 268] on div "110766" at bounding box center [168, 275] width 52 height 15
copy div "110766"
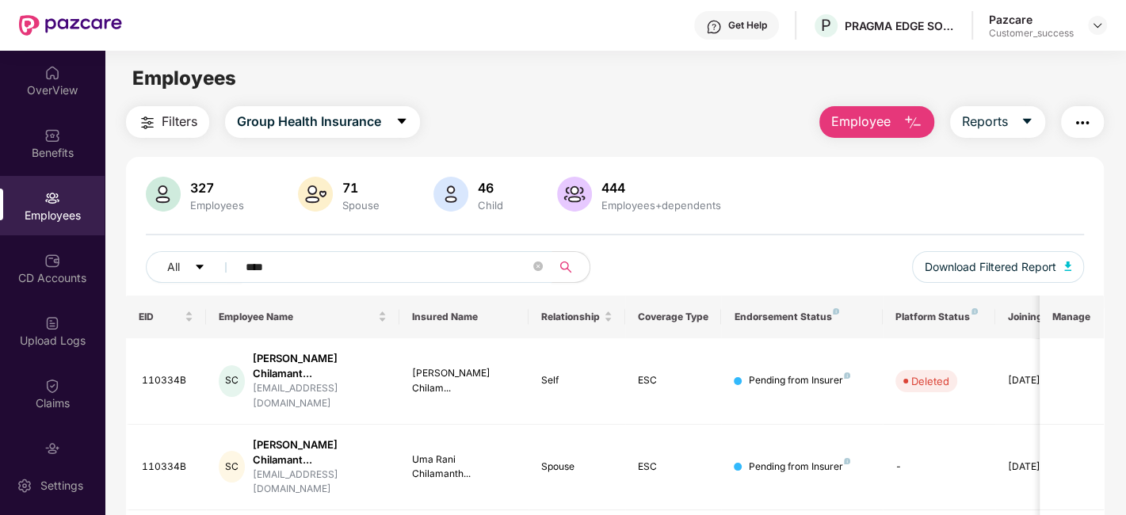
click at [260, 270] on input "****" at bounding box center [388, 267] width 284 height 24
paste input "**"
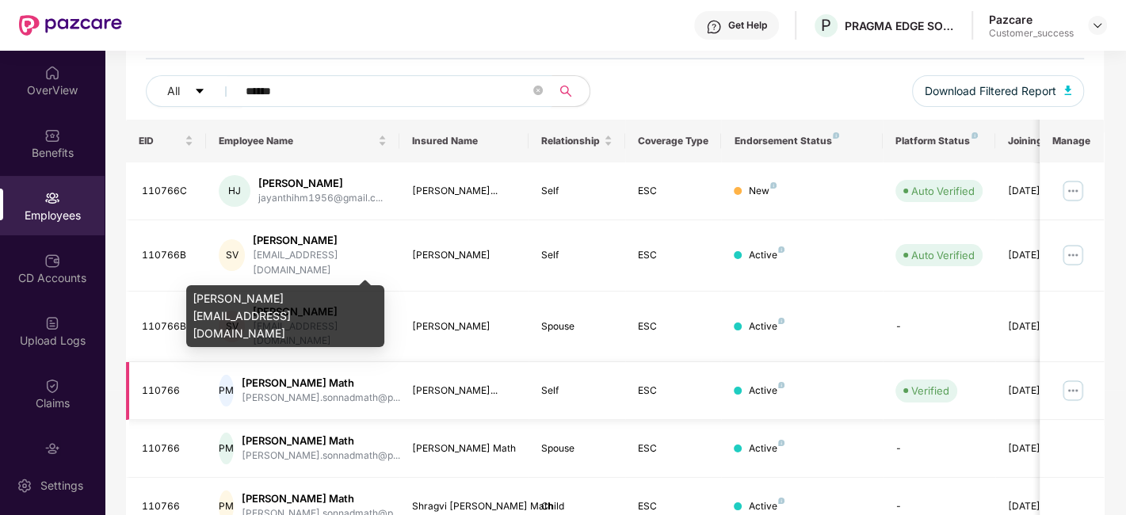
scroll to position [176, 0]
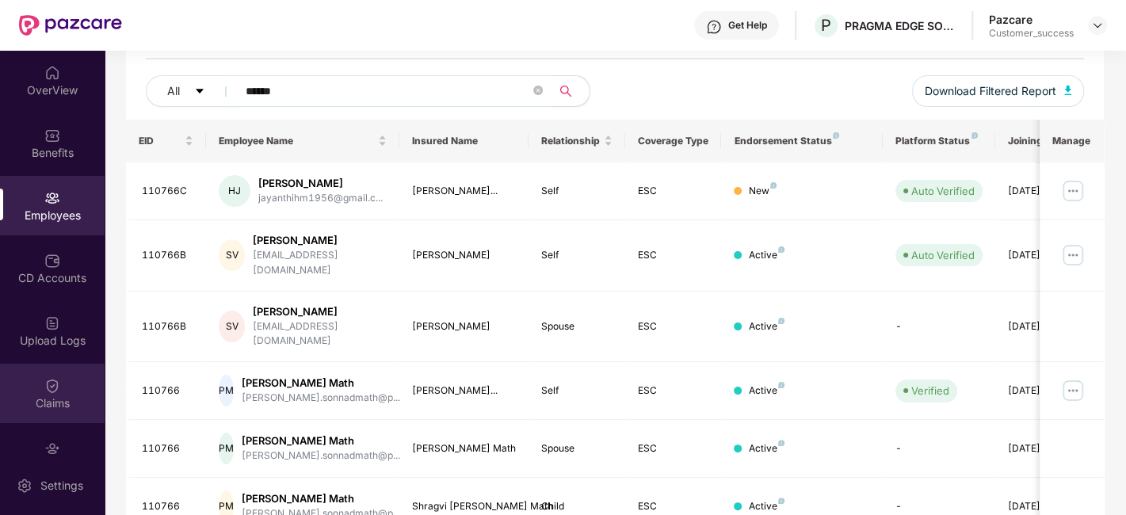
type input "******"
click at [30, 410] on div "Claims" at bounding box center [52, 403] width 105 height 16
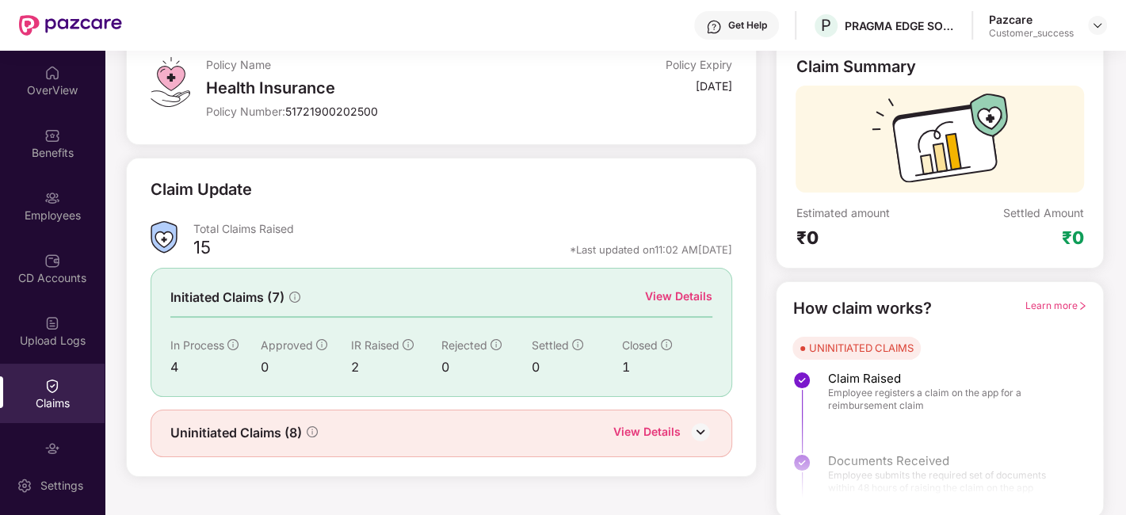
scroll to position [104, 0]
click at [704, 292] on div "View Details" at bounding box center [678, 294] width 67 height 17
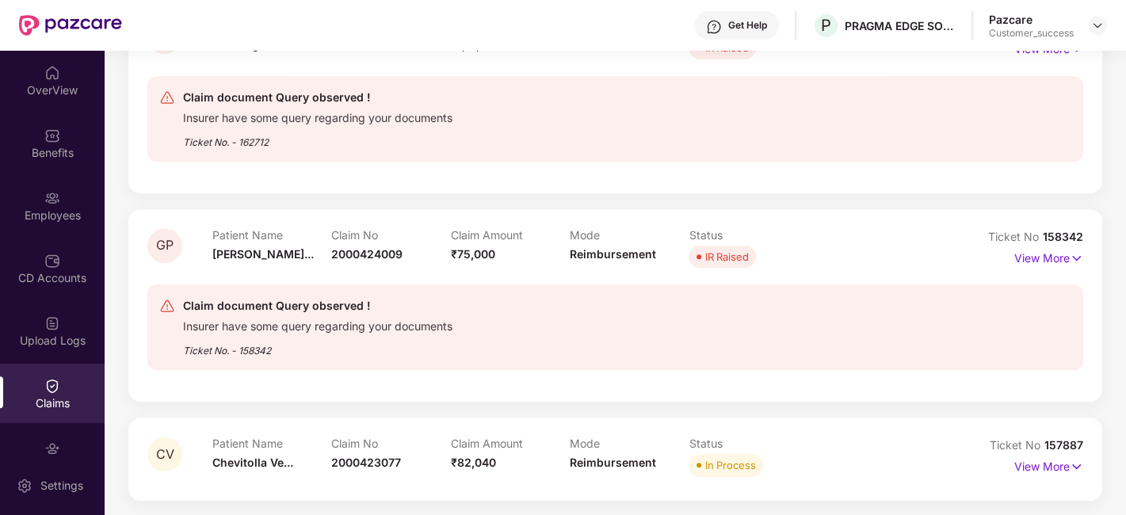
scroll to position [0, 0]
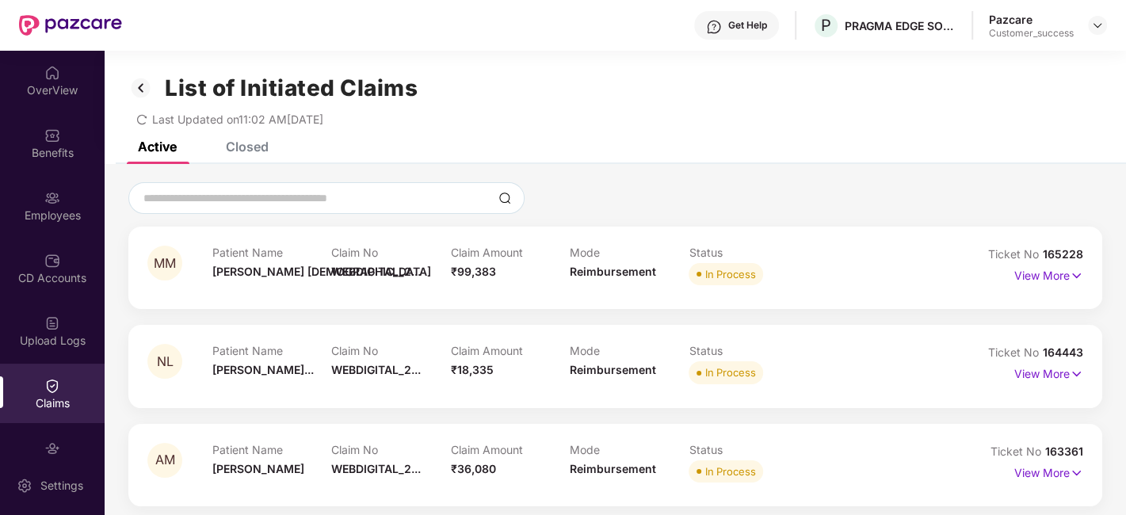
click at [242, 147] on div "Closed" at bounding box center [247, 147] width 43 height 16
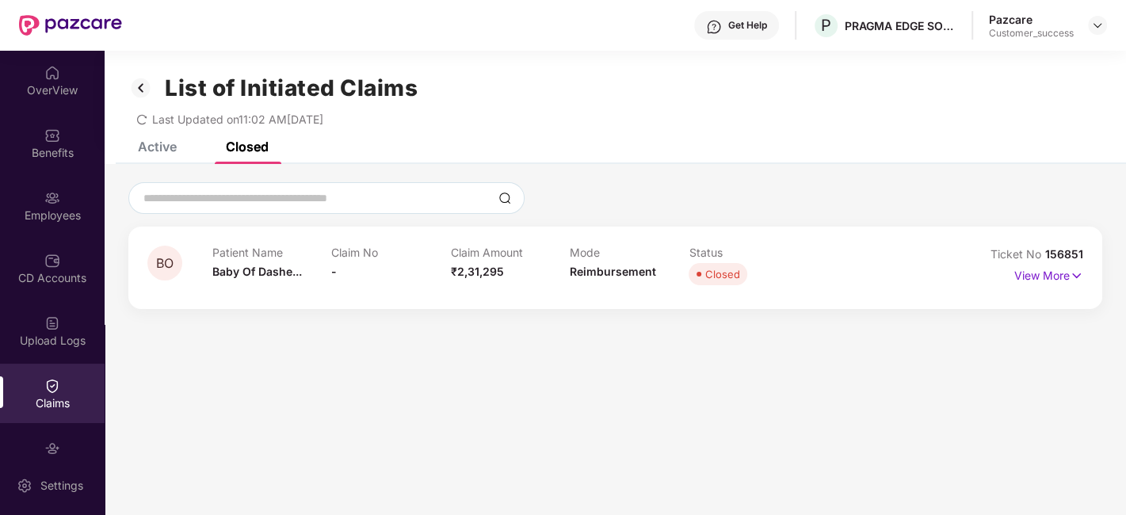
click at [151, 139] on div "List of Initiated Claims Last Updated on 11:02 AM[DATE]" at bounding box center [615, 96] width 1021 height 91
click at [151, 148] on div "Active" at bounding box center [157, 147] width 39 height 16
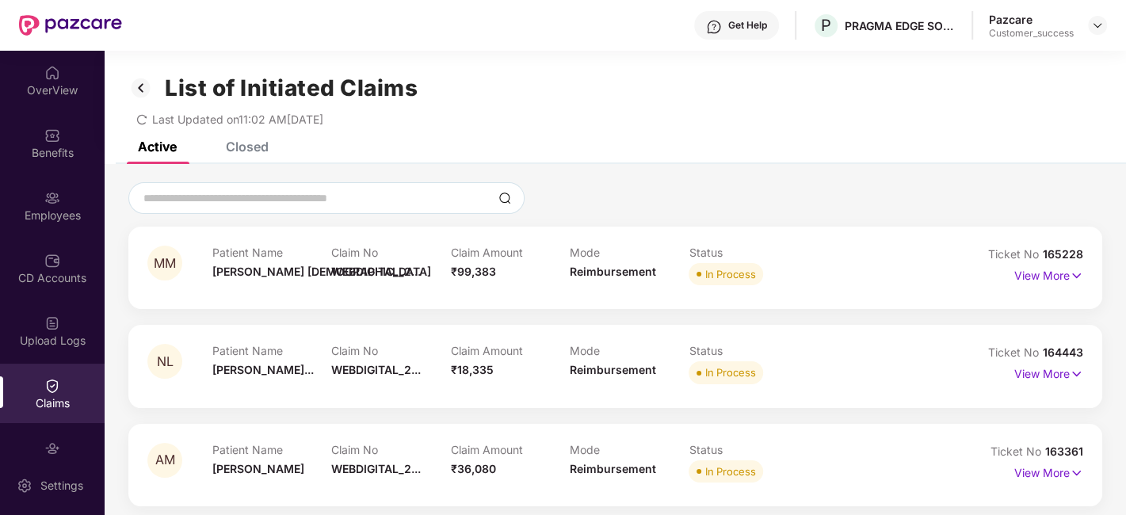
click at [146, 95] on img at bounding box center [140, 87] width 25 height 27
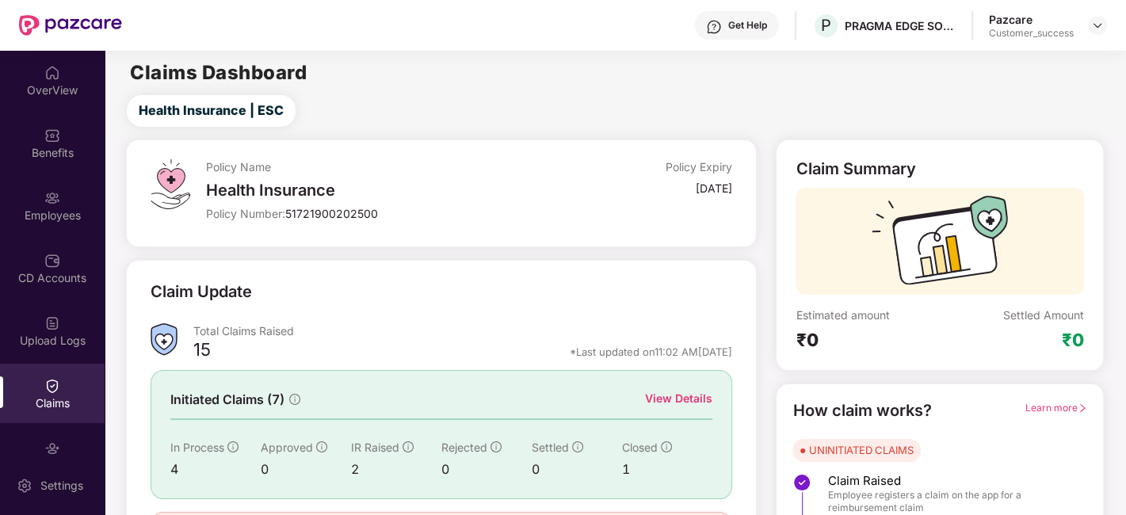
scroll to position [104, 0]
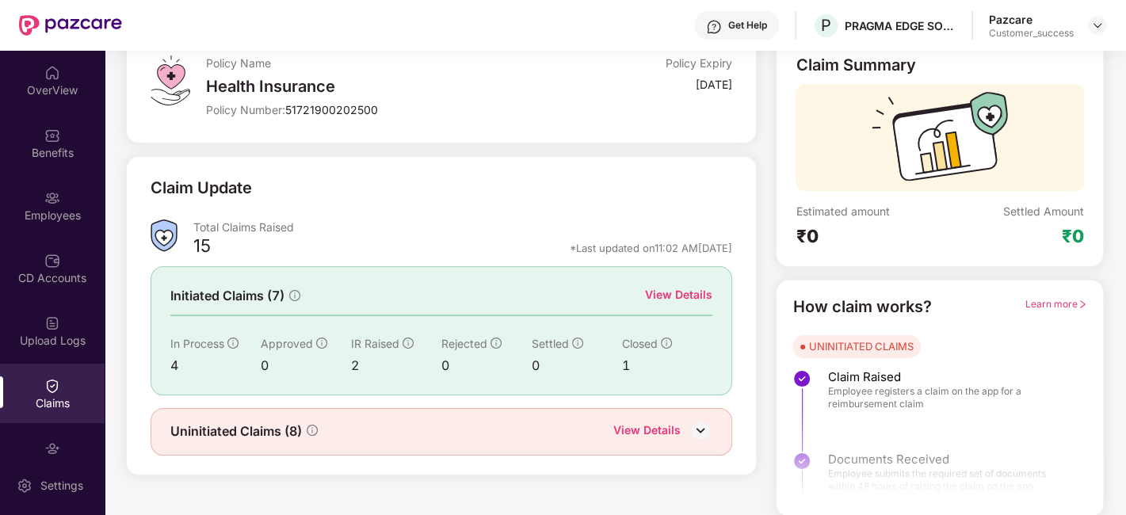
click at [656, 422] on div "View Details" at bounding box center [646, 432] width 67 height 21
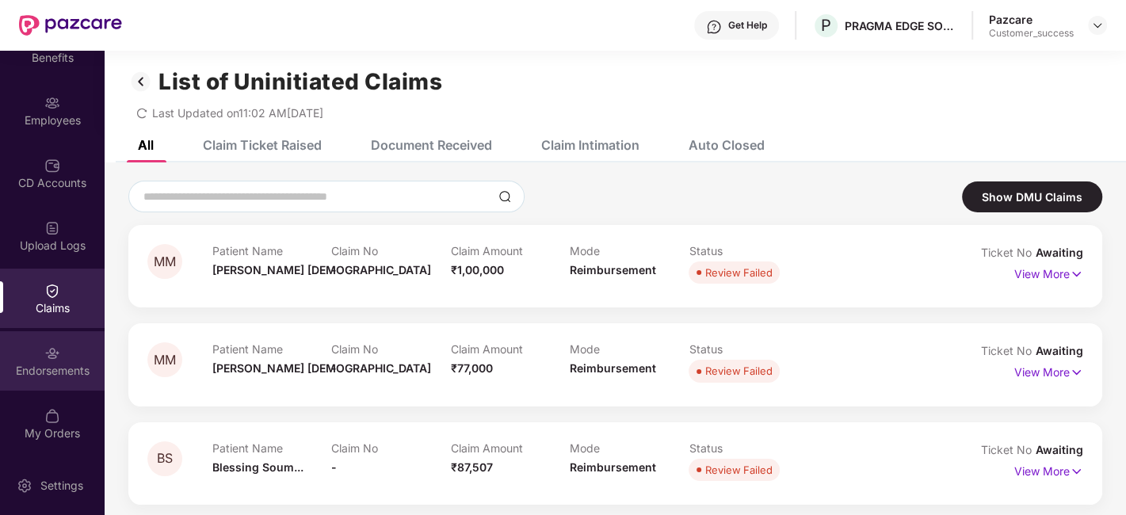
scroll to position [0, 0]
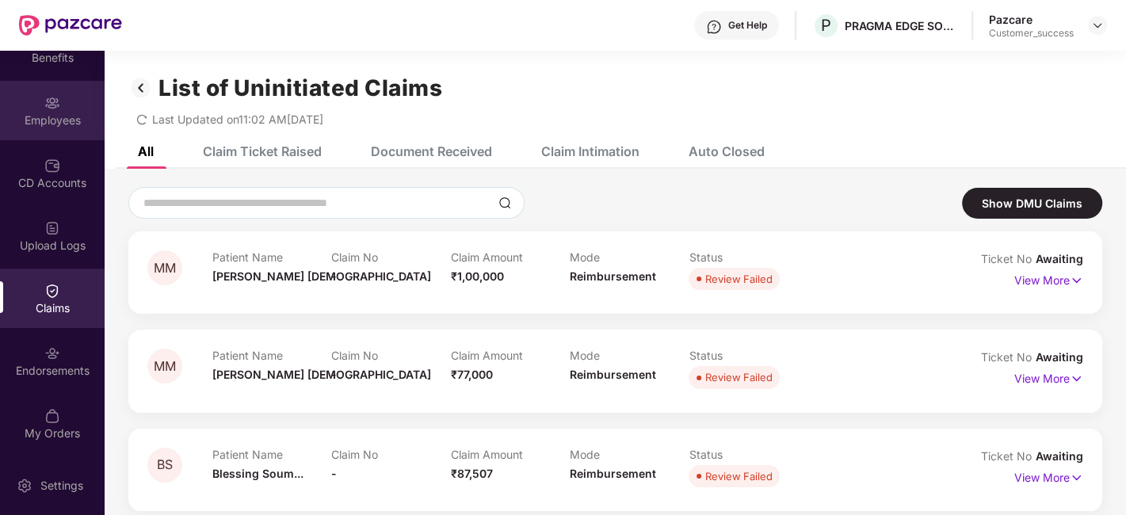
click at [44, 115] on div "Employees" at bounding box center [52, 121] width 105 height 16
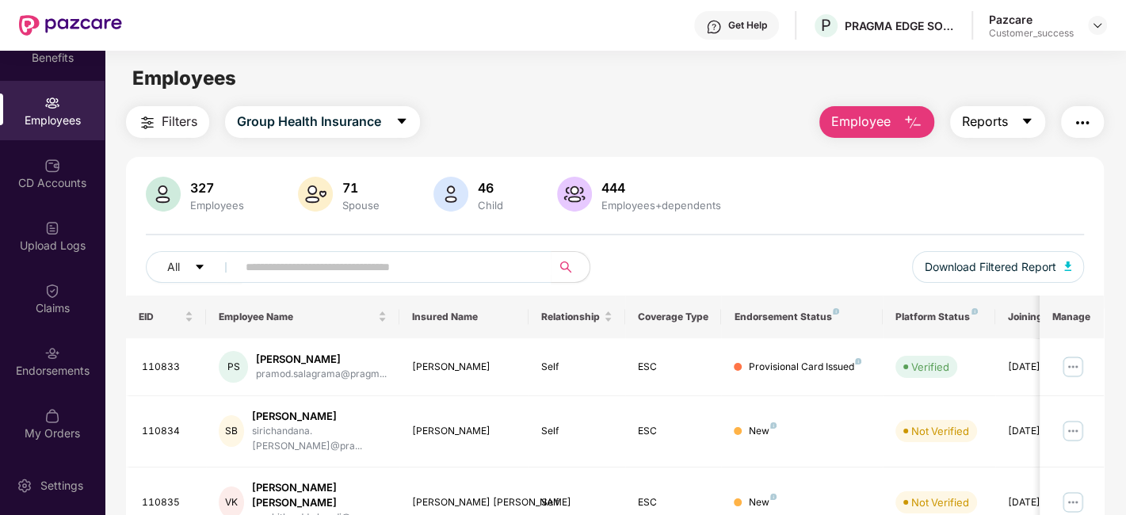
click at [1020, 124] on button "Reports" at bounding box center [997, 122] width 95 height 32
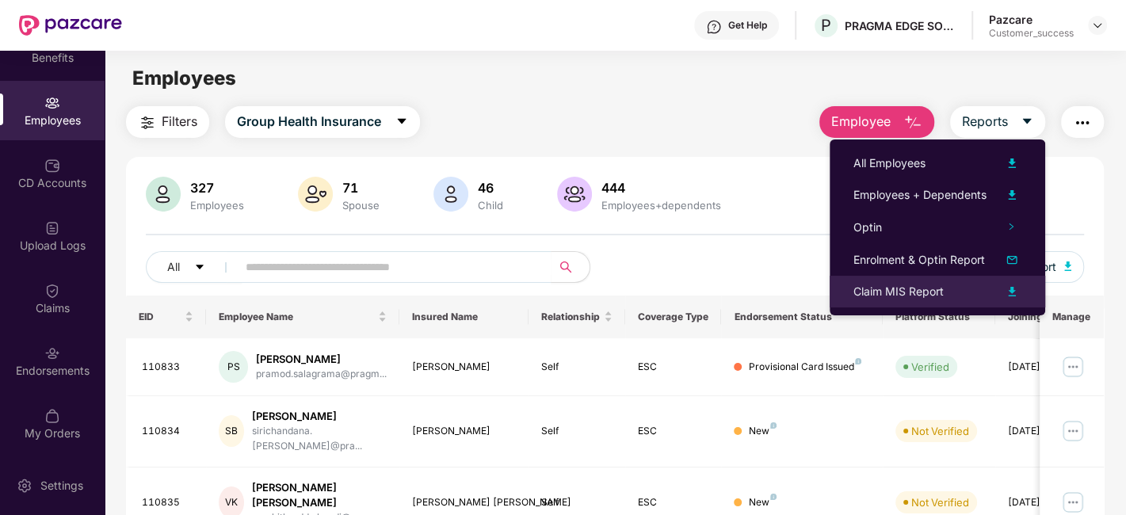
click at [867, 293] on div "Claim MIS Report" at bounding box center [898, 291] width 90 height 17
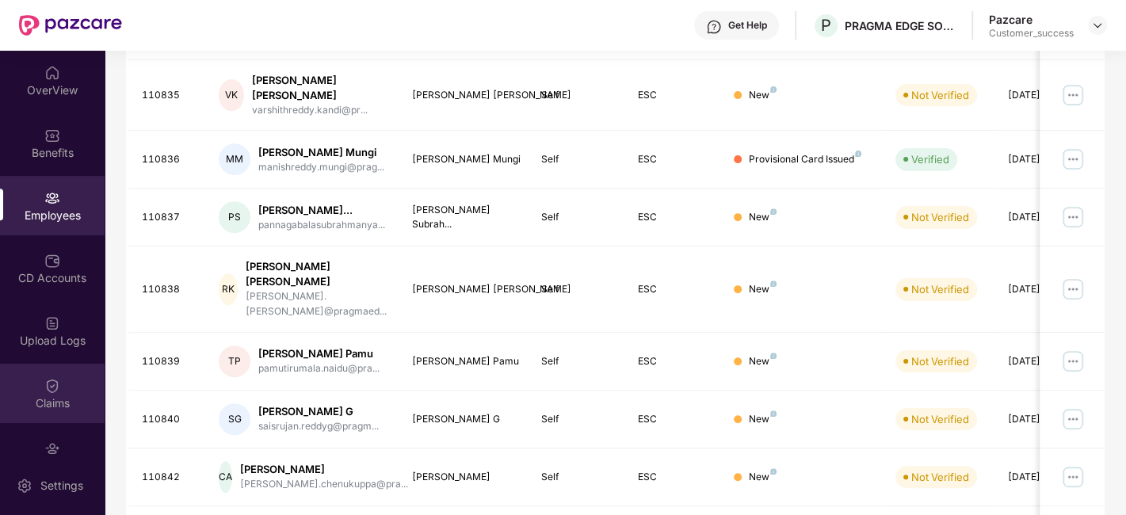
scroll to position [95, 0]
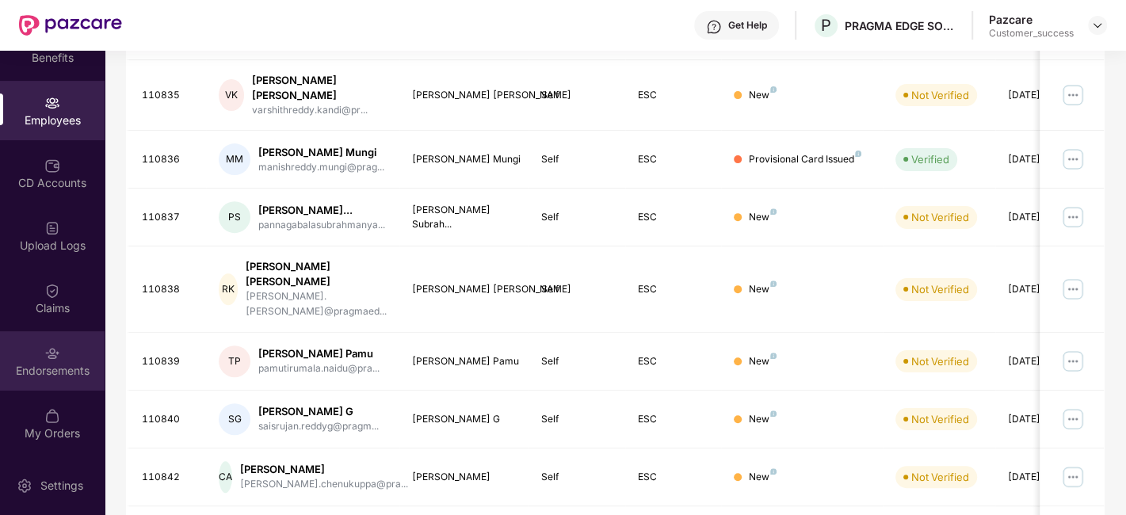
click at [59, 376] on div "Endorsements" at bounding box center [52, 371] width 105 height 16
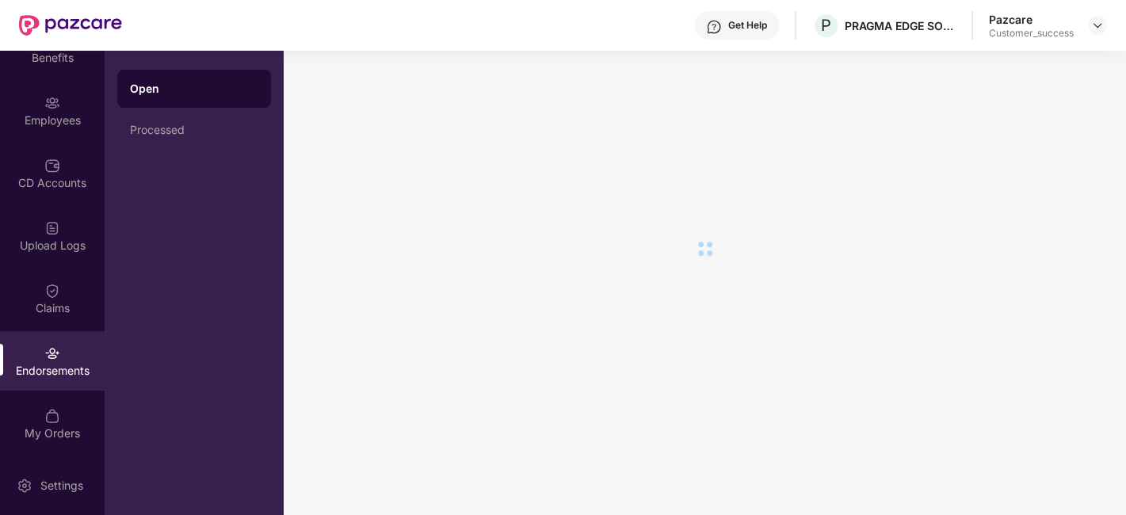
scroll to position [0, 0]
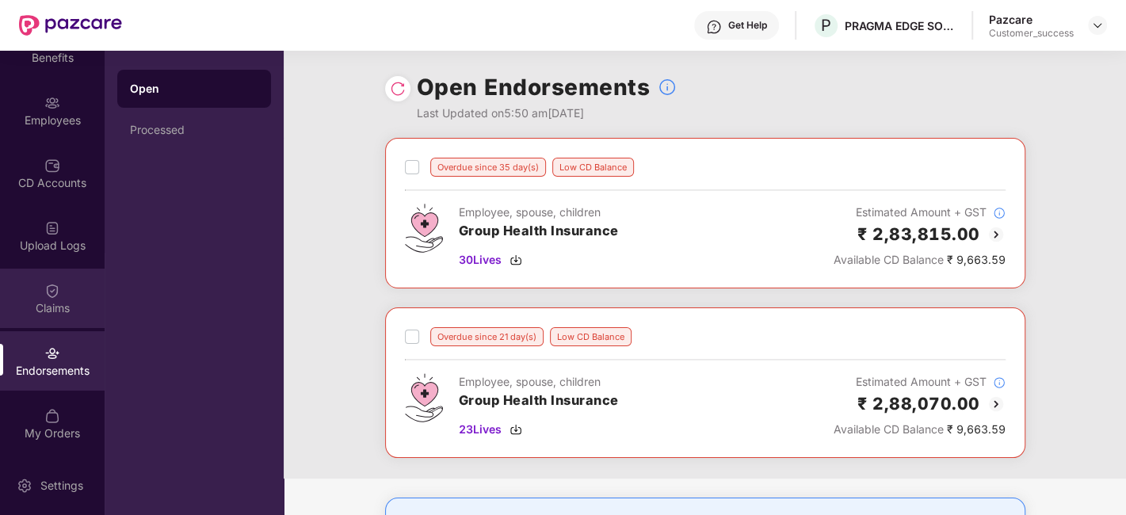
click at [55, 308] on div "Claims" at bounding box center [52, 308] width 105 height 16
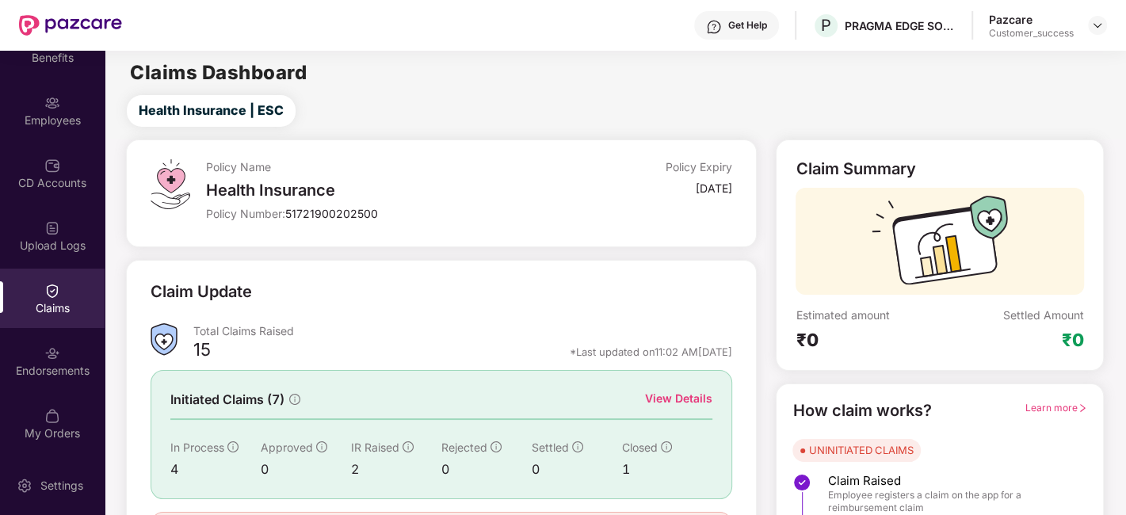
click at [674, 396] on div "View Details" at bounding box center [678, 398] width 67 height 17
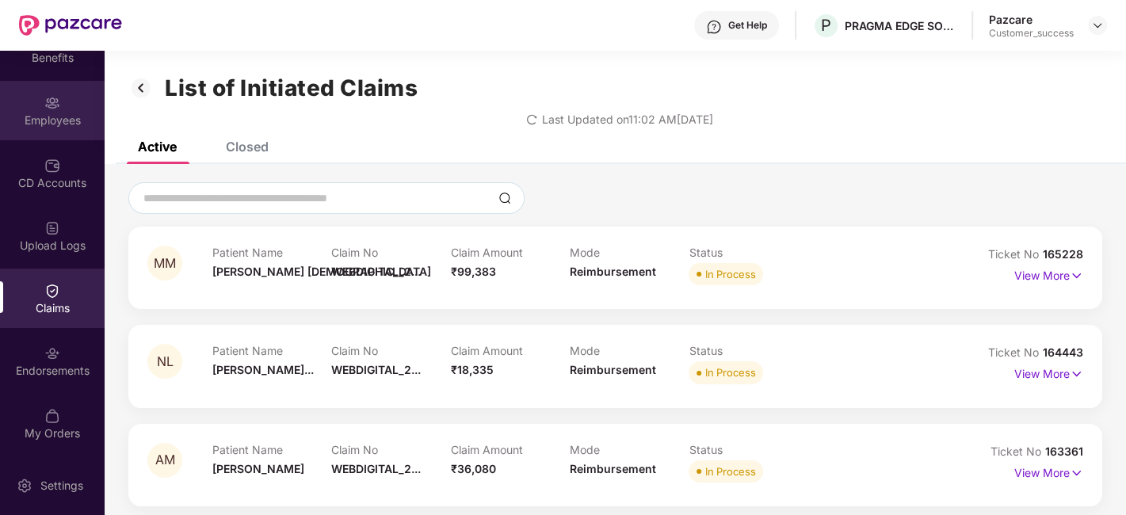
click at [20, 94] on div "Employees" at bounding box center [52, 110] width 105 height 59
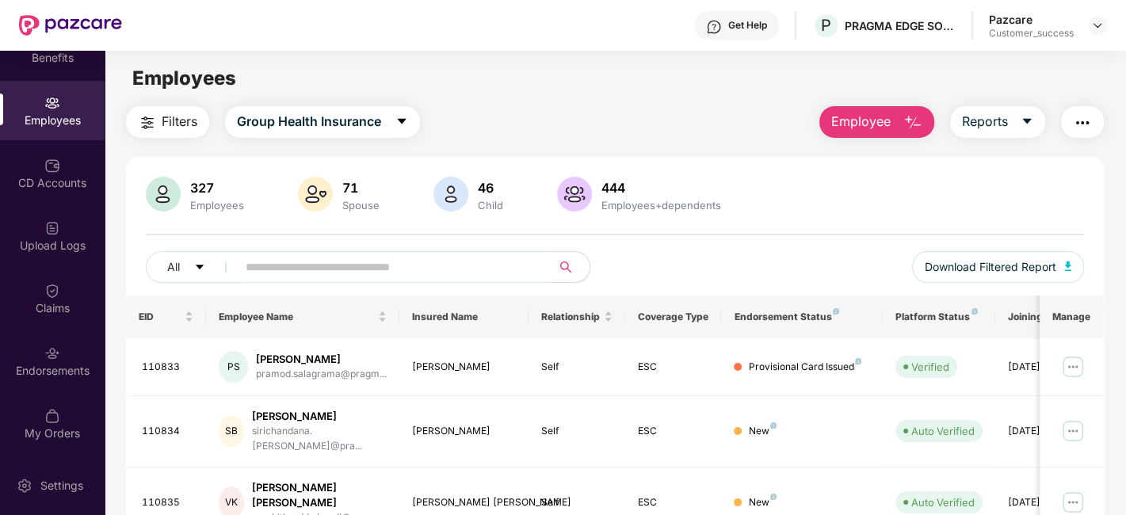
click at [323, 263] on input "text" at bounding box center [388, 267] width 284 height 24
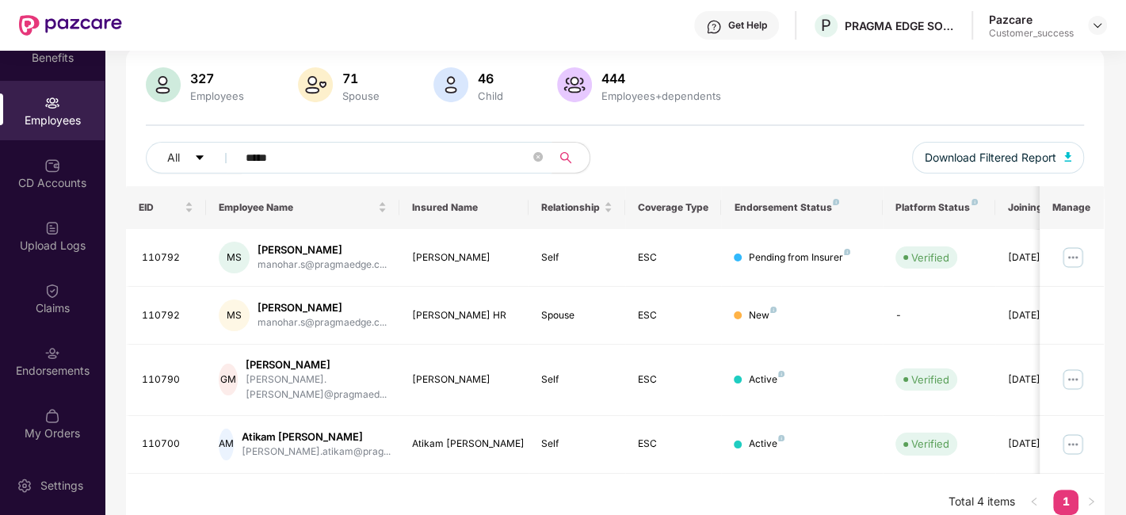
type input "*****"
click at [333, 156] on input "*****" at bounding box center [388, 158] width 284 height 24
click at [751, 165] on div "All ***** Download Filtered Report" at bounding box center [615, 164] width 938 height 44
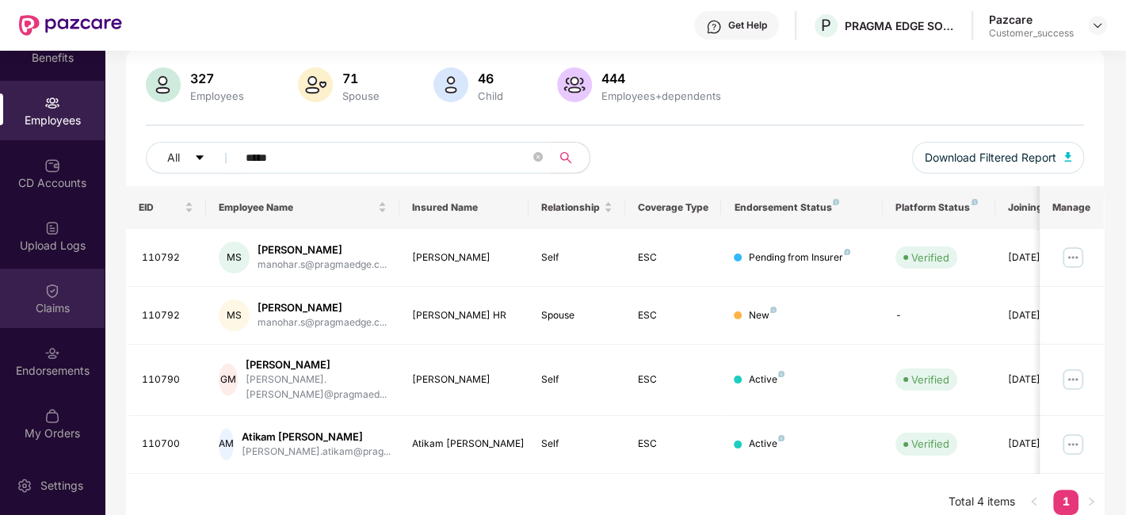
click at [63, 277] on div "Claims" at bounding box center [52, 298] width 105 height 59
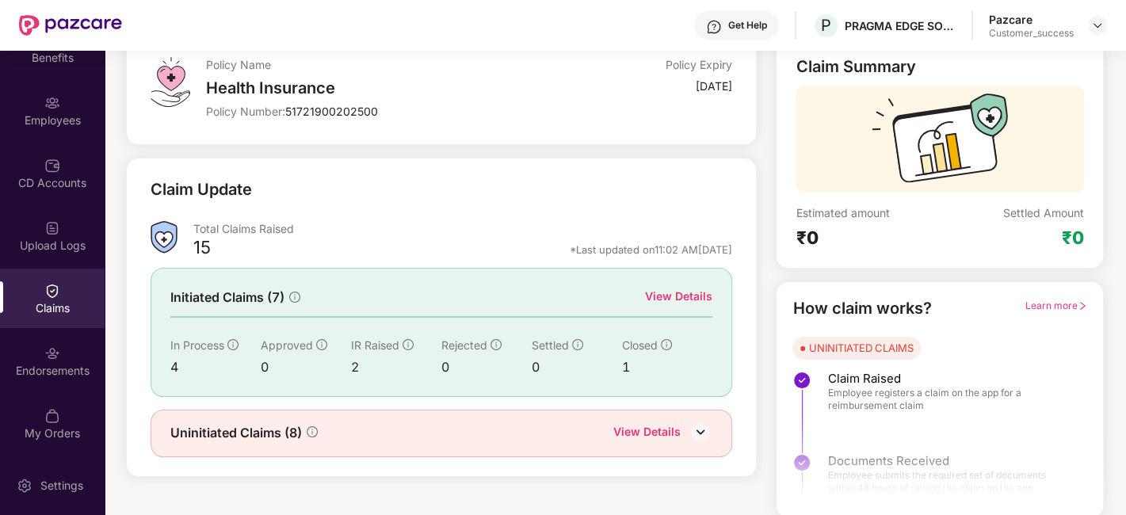
scroll to position [104, 0]
click at [688, 293] on div "View Details" at bounding box center [678, 294] width 67 height 17
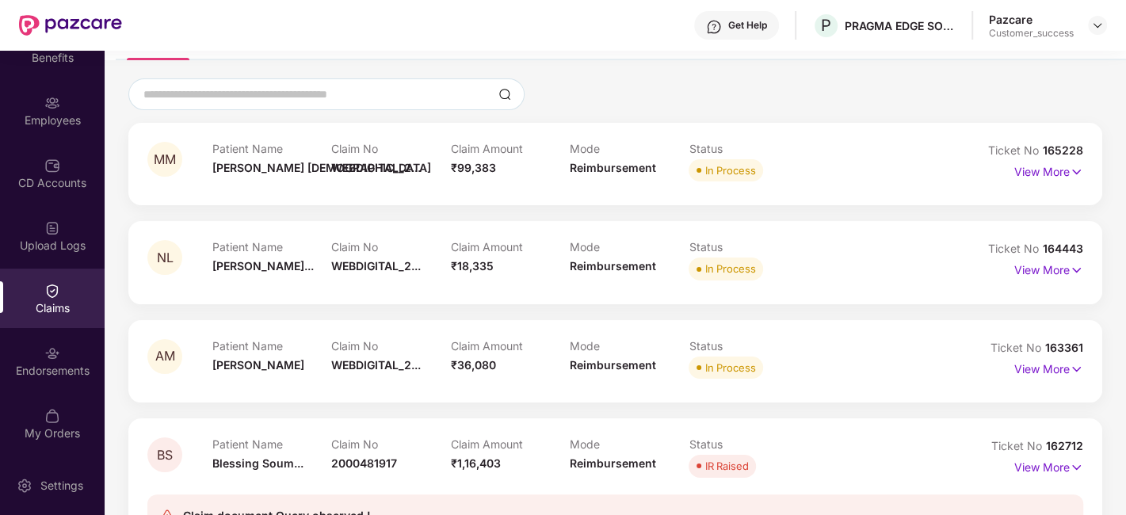
scroll to position [109, 0]
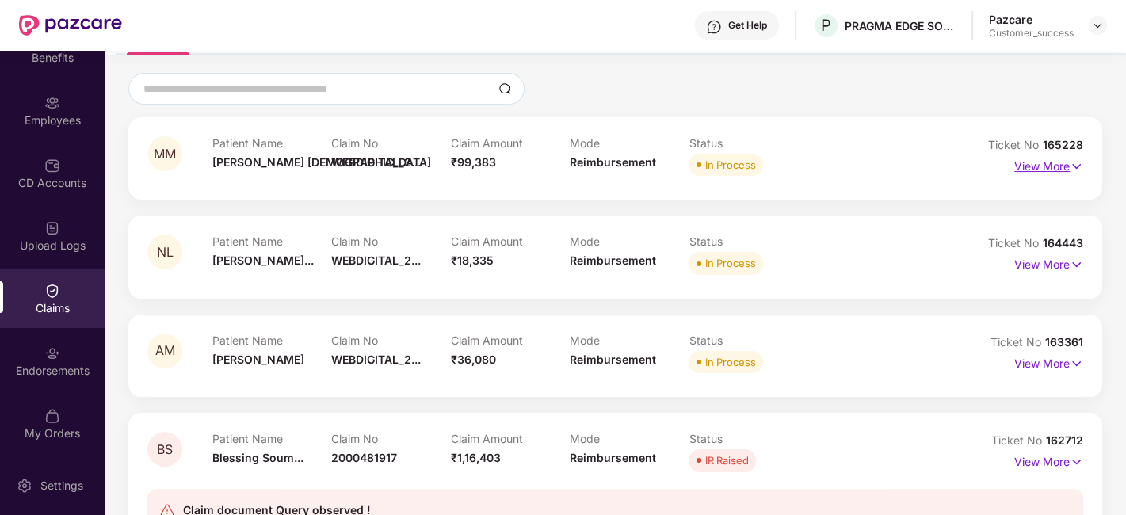
click at [1036, 170] on p "View More" at bounding box center [1048, 164] width 69 height 21
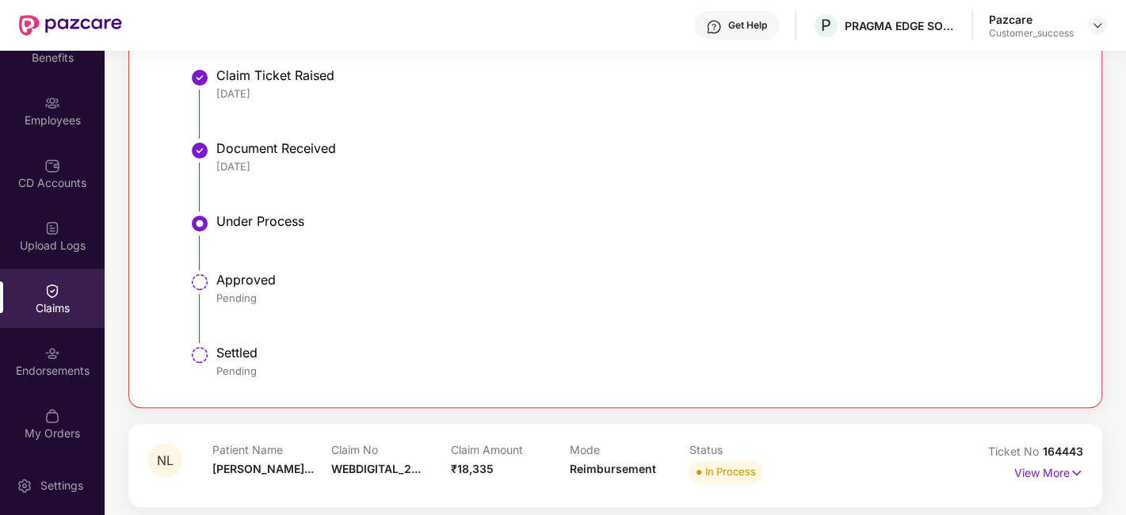
scroll to position [600, 0]
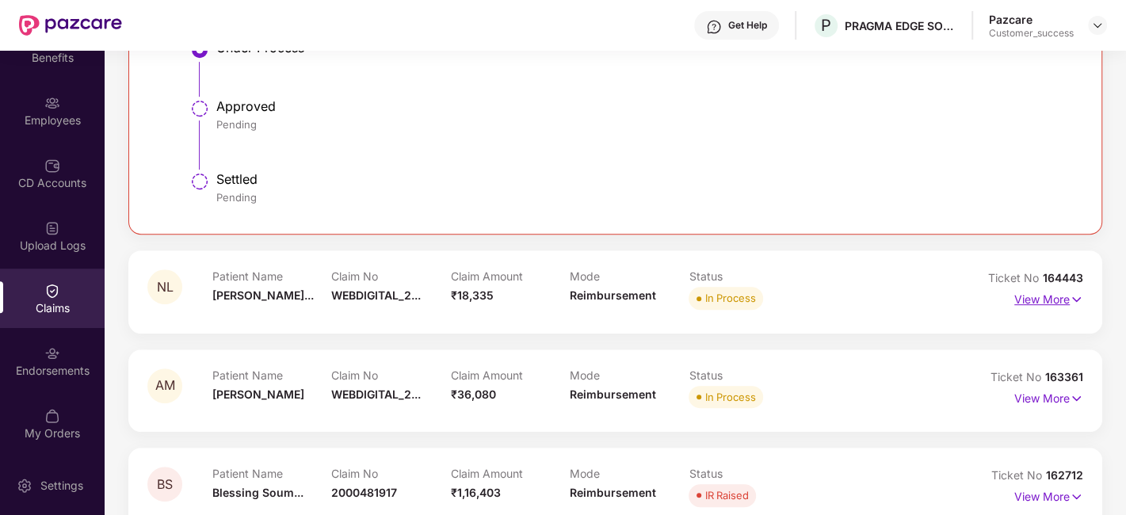
click at [1055, 303] on p "View More" at bounding box center [1048, 297] width 69 height 21
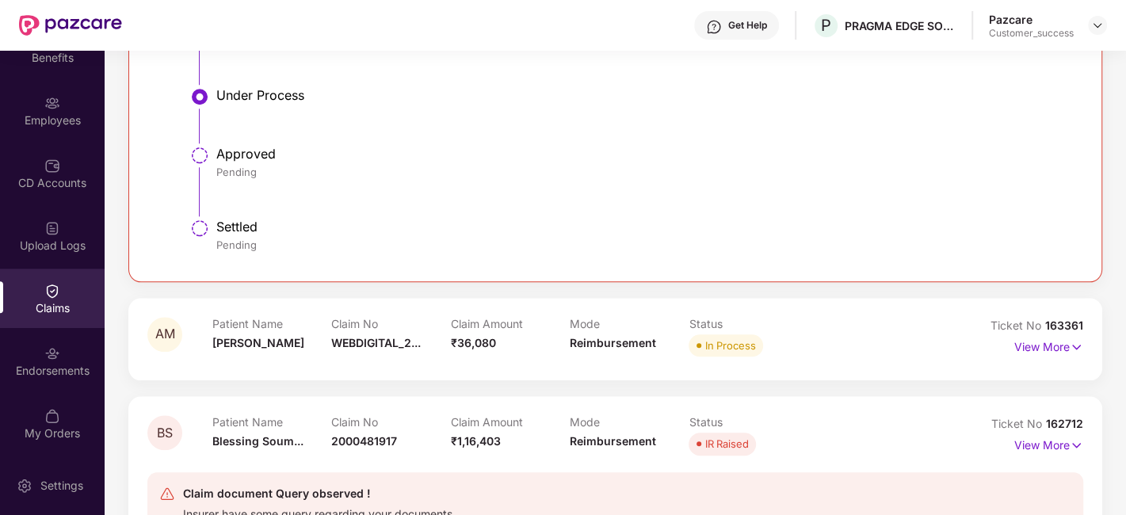
scroll to position [1257, 0]
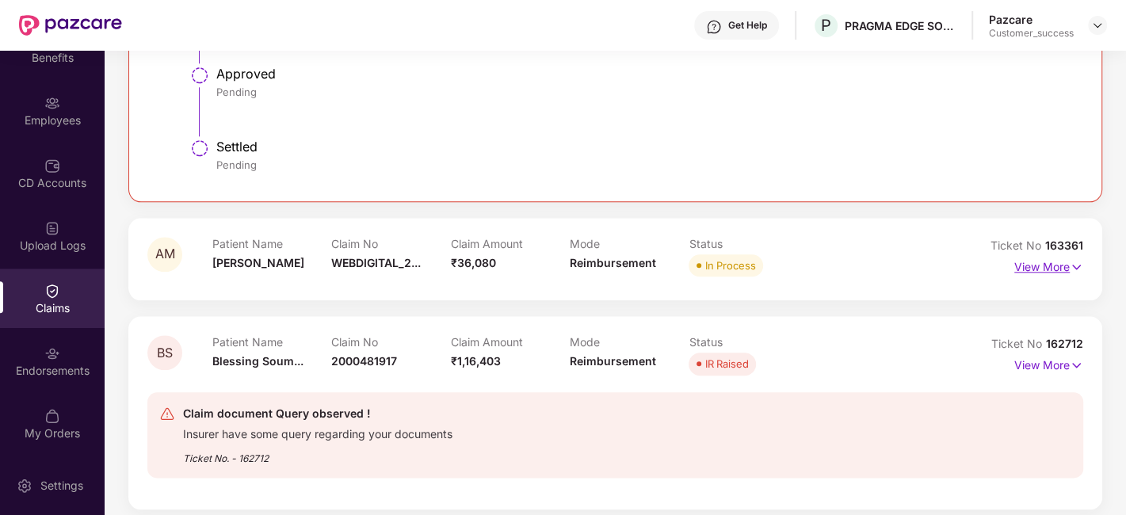
click at [1039, 265] on p "View More" at bounding box center [1048, 264] width 69 height 21
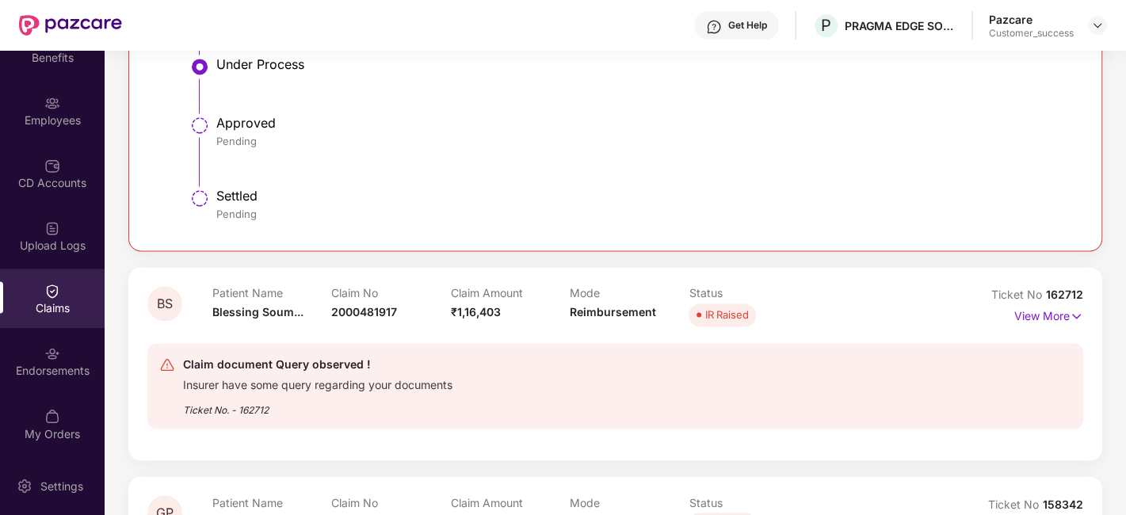
scroll to position [1978, 0]
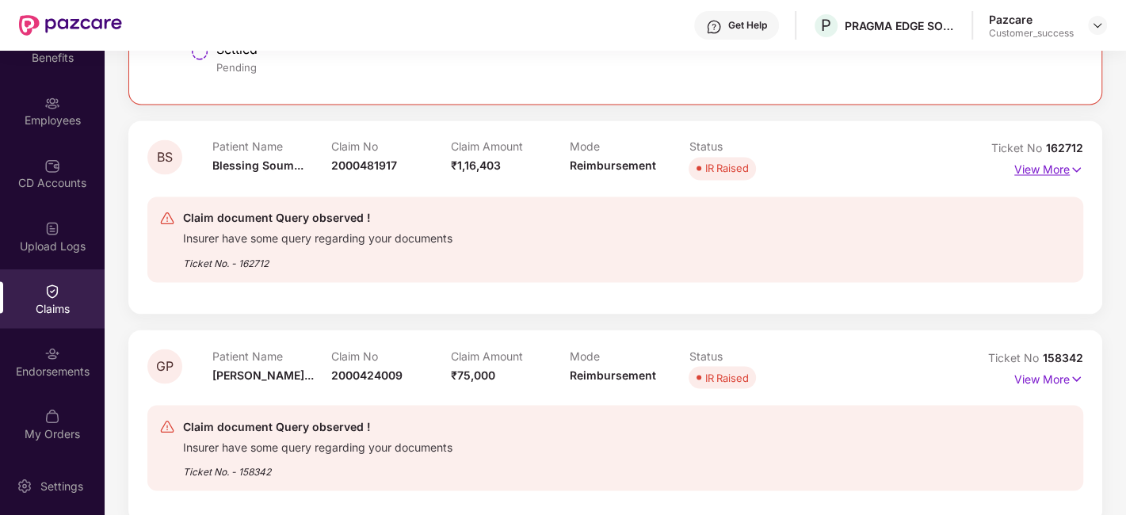
click at [1066, 164] on p "View More" at bounding box center [1048, 167] width 69 height 21
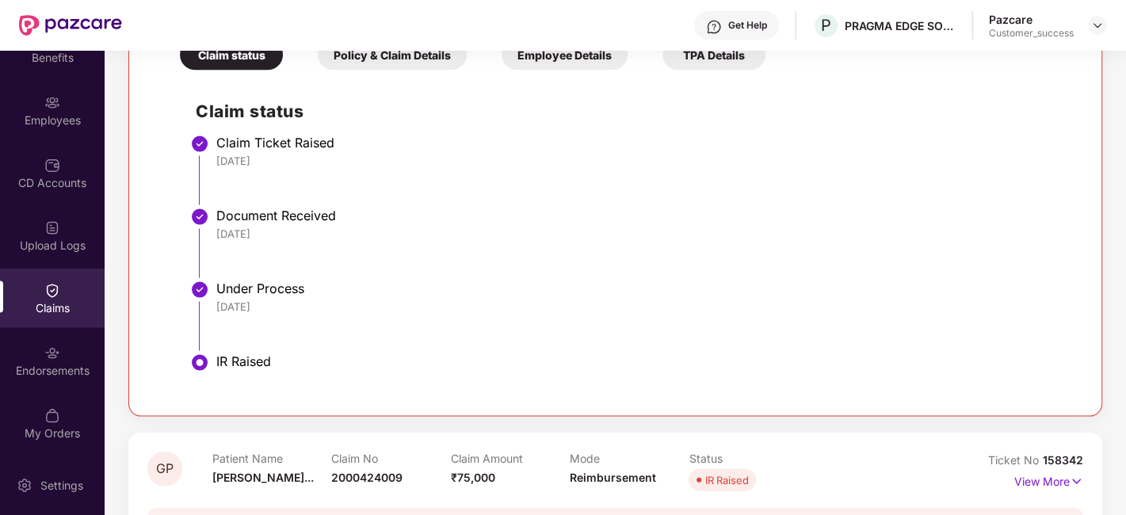
scroll to position [2561, 0]
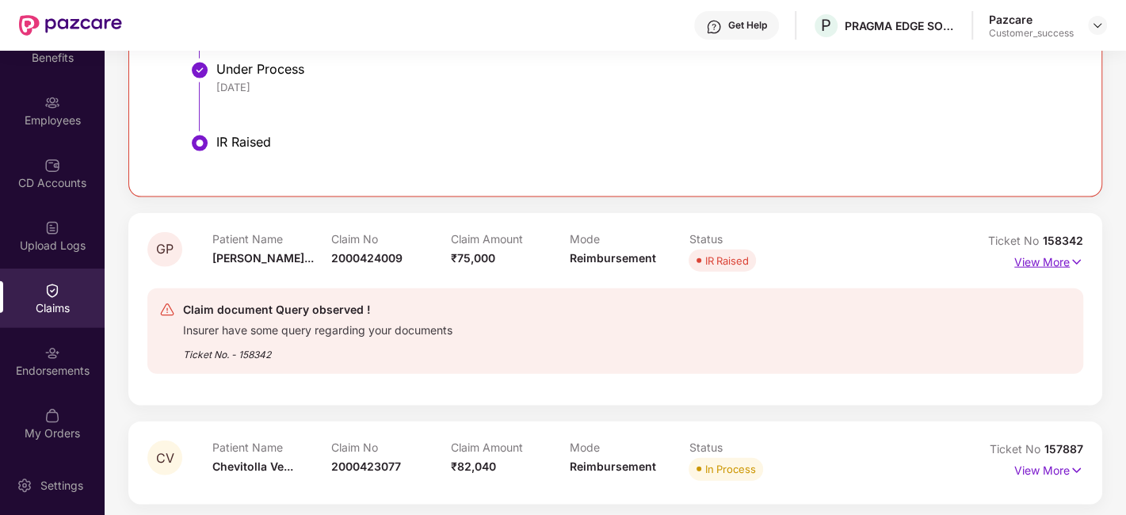
click at [1018, 257] on p "View More" at bounding box center [1048, 260] width 69 height 21
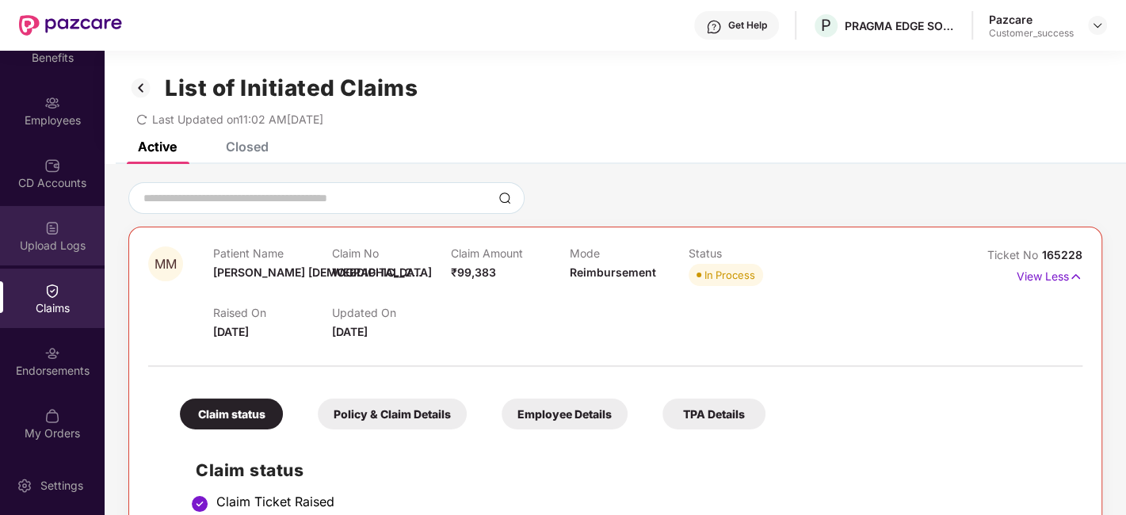
scroll to position [0, 0]
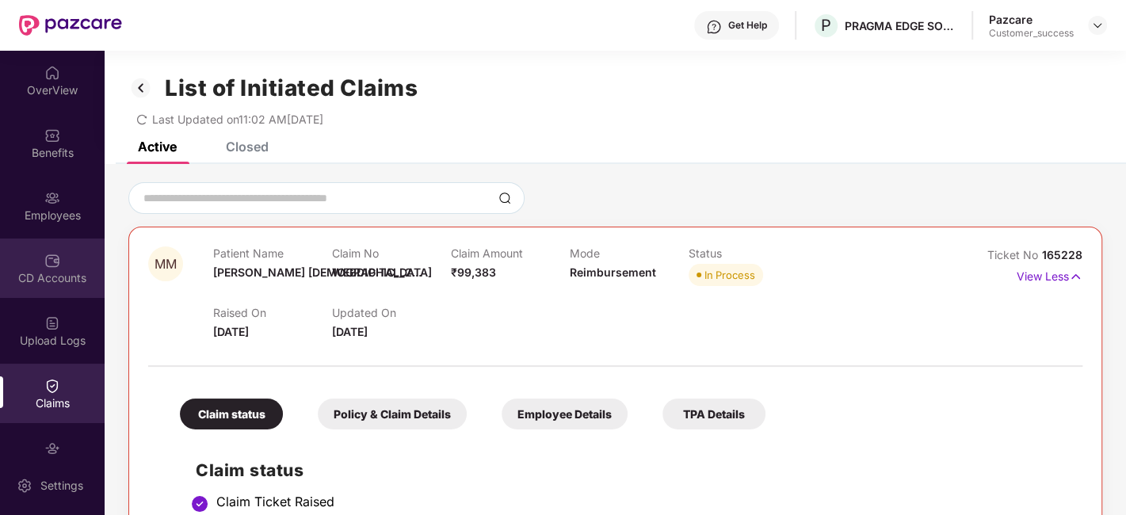
click at [45, 272] on div "CD Accounts" at bounding box center [52, 278] width 105 height 16
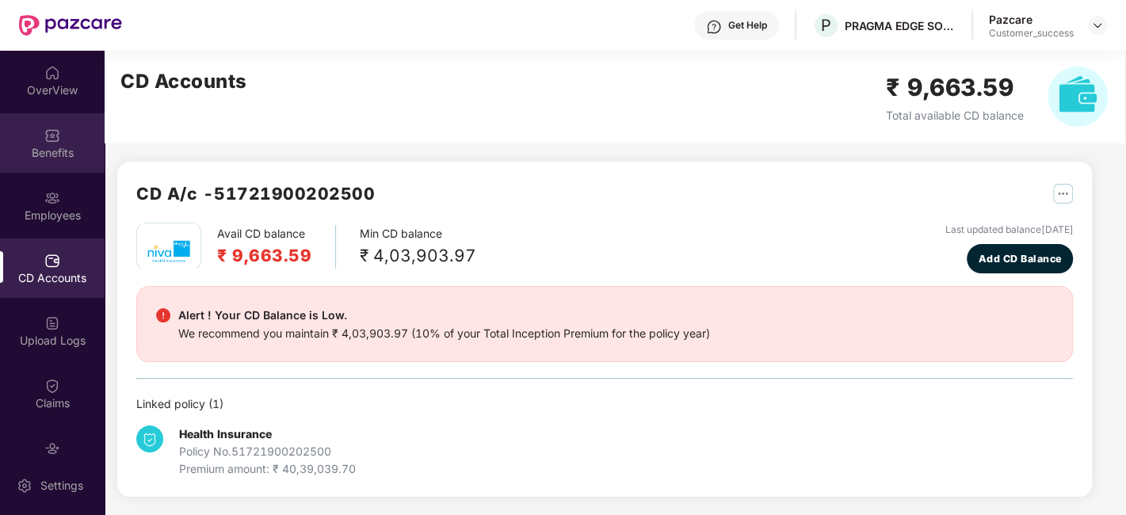
click at [38, 147] on div "Benefits" at bounding box center [52, 153] width 105 height 16
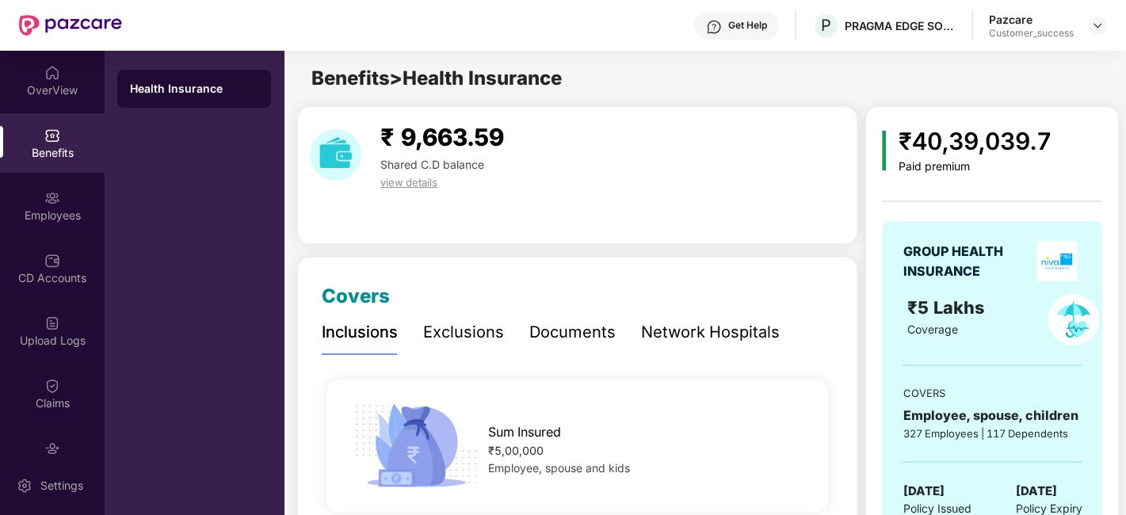
scroll to position [63, 0]
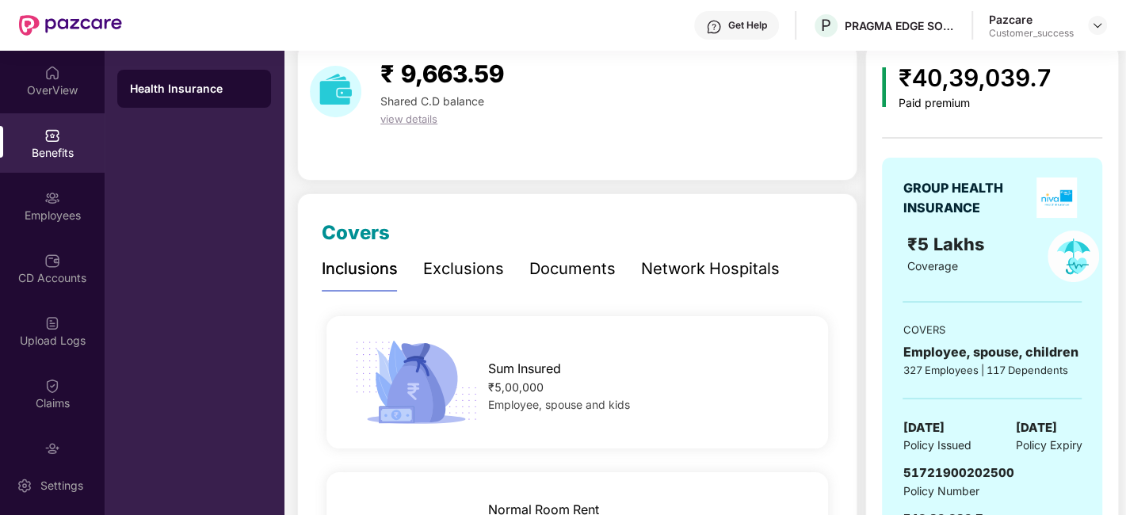
click at [583, 267] on div "Documents" at bounding box center [572, 269] width 86 height 25
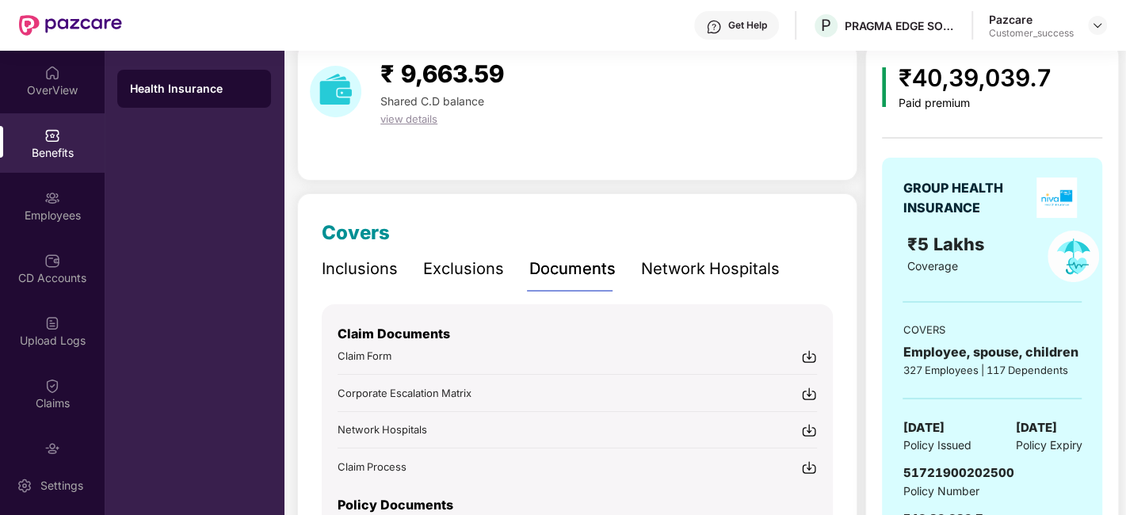
scroll to position [176, 0]
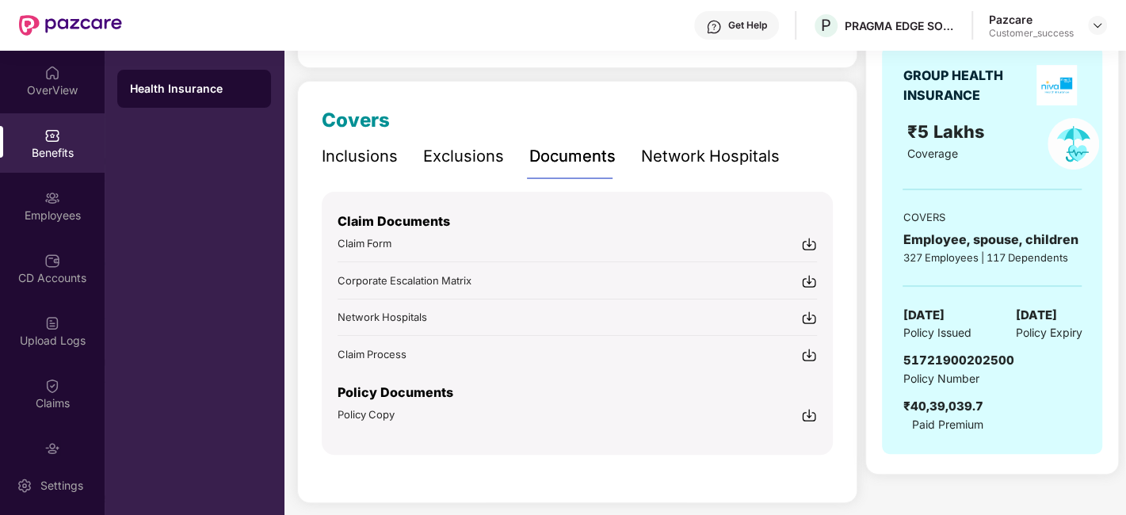
click at [398, 282] on span "Corporate Escalation Matrix" at bounding box center [405, 280] width 134 height 13
click at [1093, 27] on img at bounding box center [1097, 25] width 13 height 13
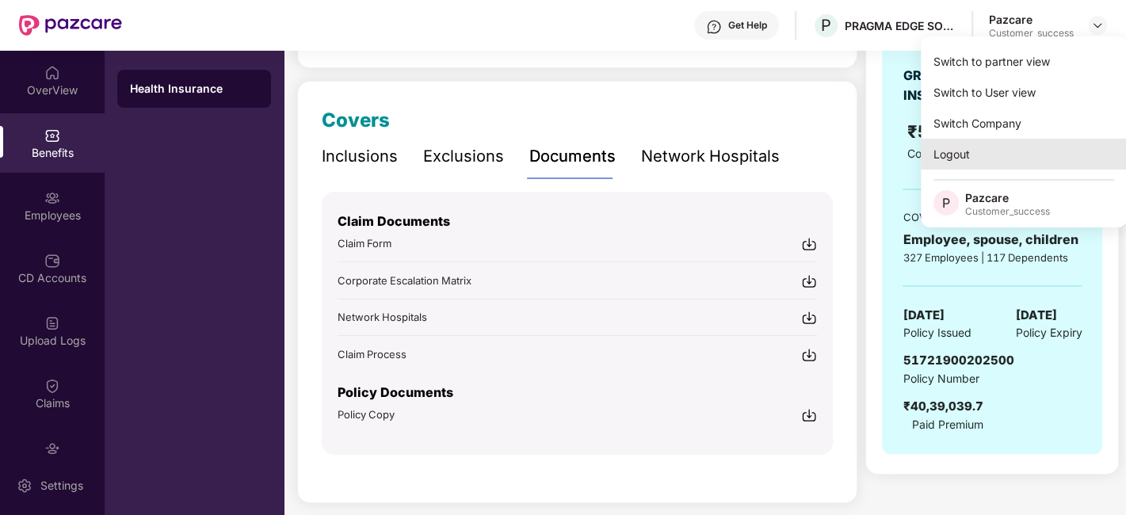
click at [983, 166] on div "Logout" at bounding box center [1024, 154] width 206 height 31
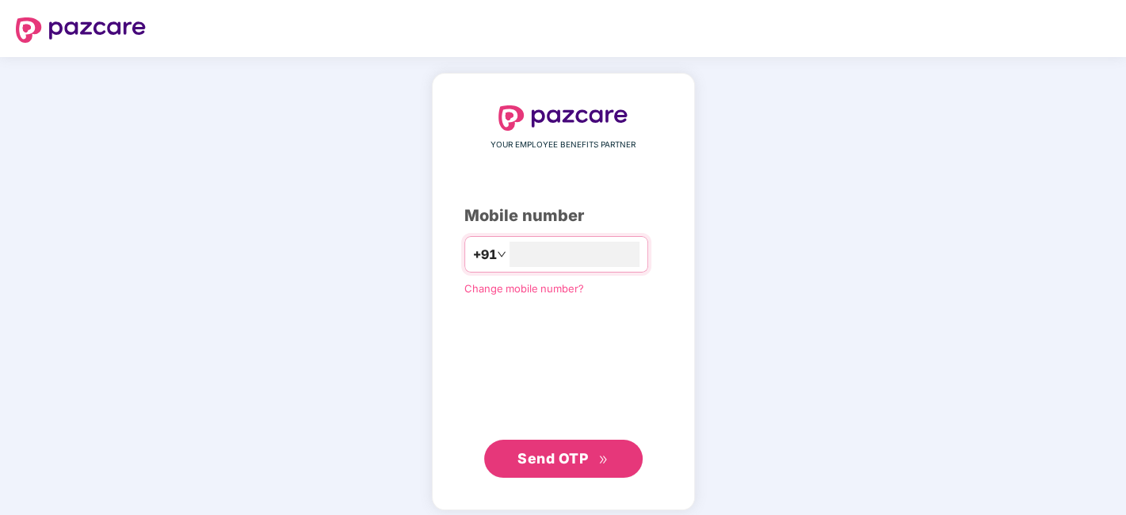
type input "**********"
click at [565, 447] on span "Send OTP" at bounding box center [562, 457] width 91 height 22
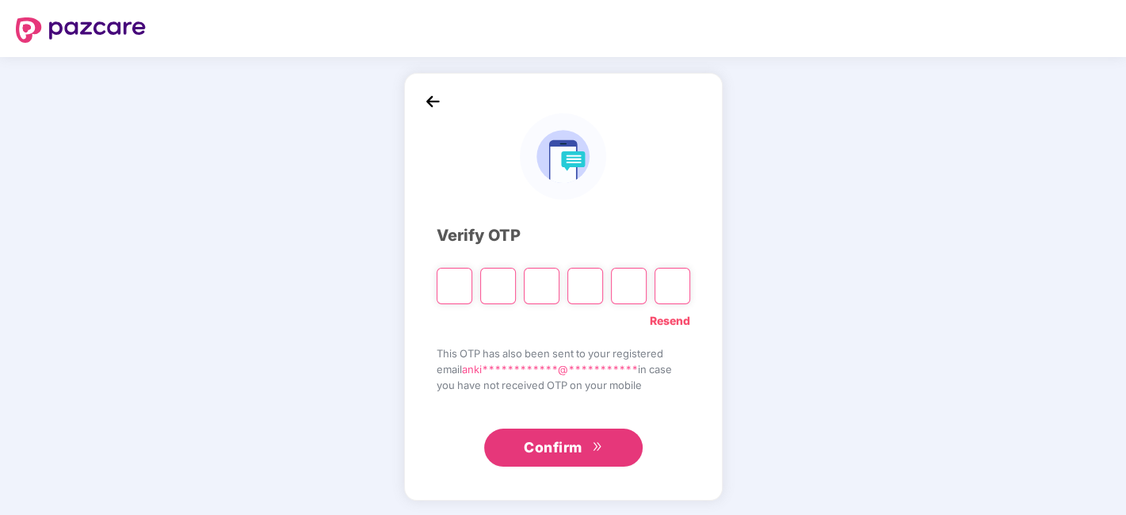
type input "*"
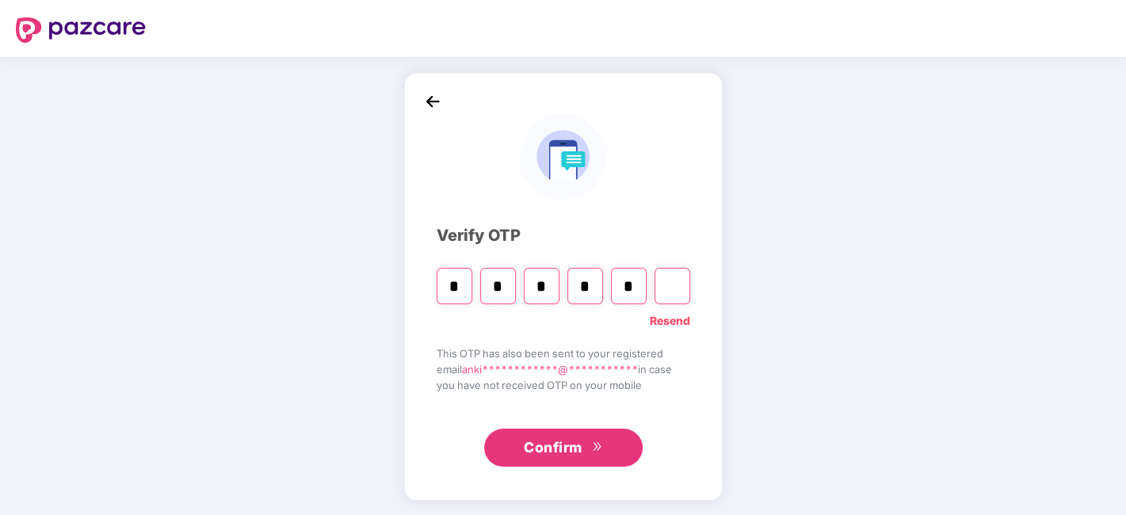
type input "*"
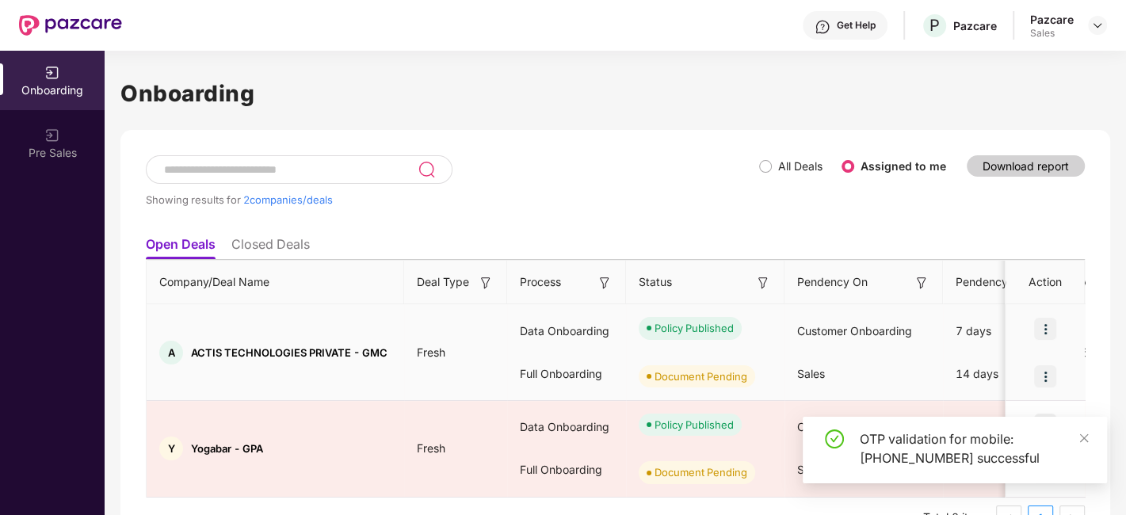
scroll to position [38, 0]
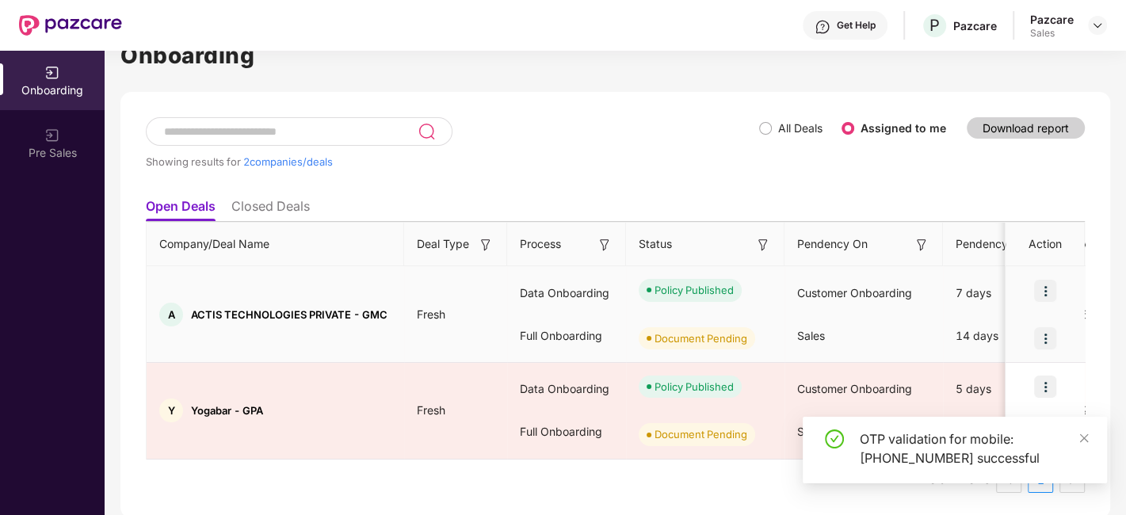
click at [1044, 334] on img at bounding box center [1045, 338] width 22 height 22
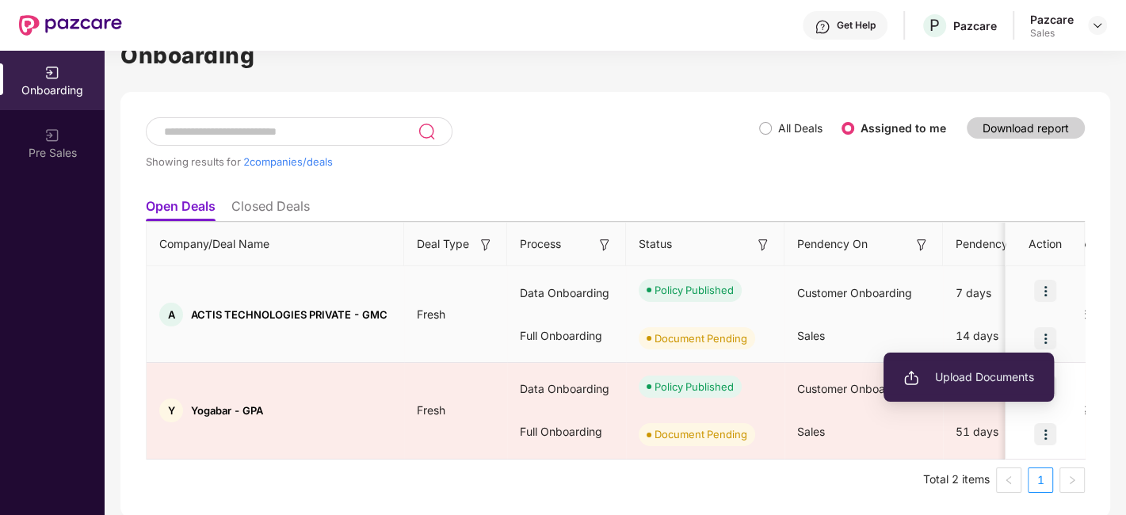
click at [968, 368] on li "Upload Documents" at bounding box center [968, 377] width 170 height 33
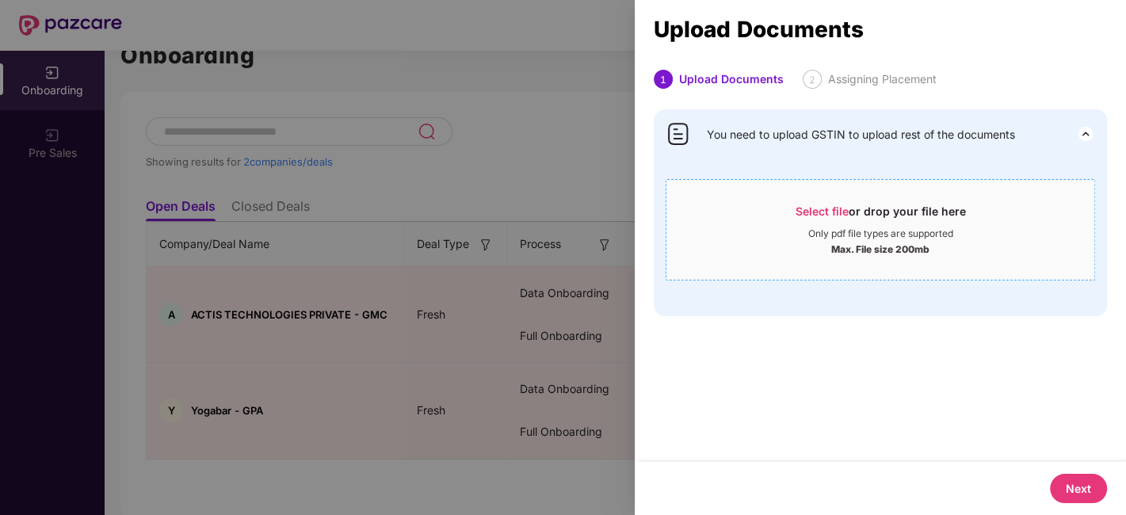
click at [826, 212] on span "Select file" at bounding box center [822, 210] width 53 height 13
